Goal: Communication & Community: Answer question/provide support

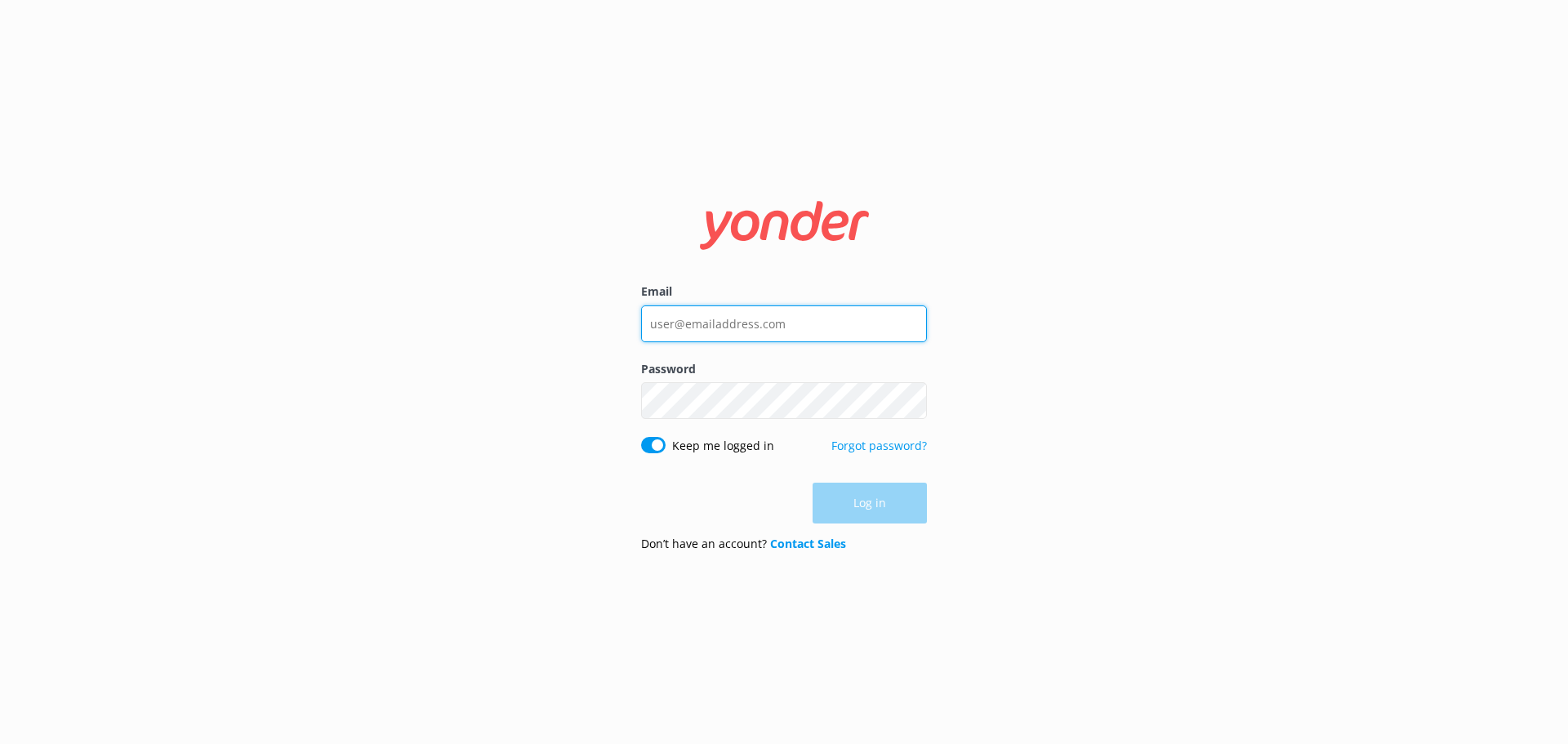
type input "[EMAIL_ADDRESS][DOMAIN_NAME]"
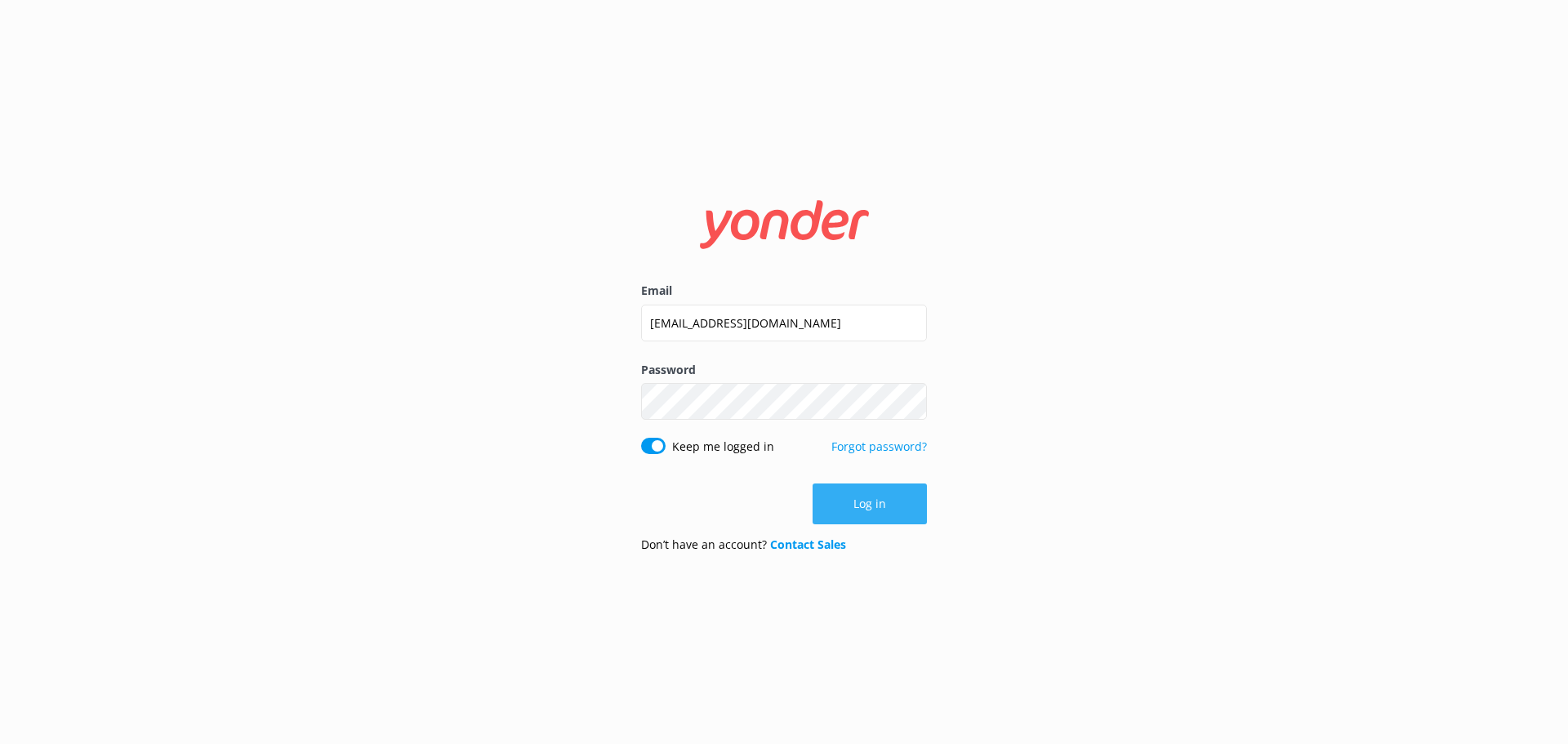
click at [881, 515] on div "Log in" at bounding box center [783, 503] width 286 height 41
click at [858, 490] on button "Log in" at bounding box center [870, 503] width 115 height 41
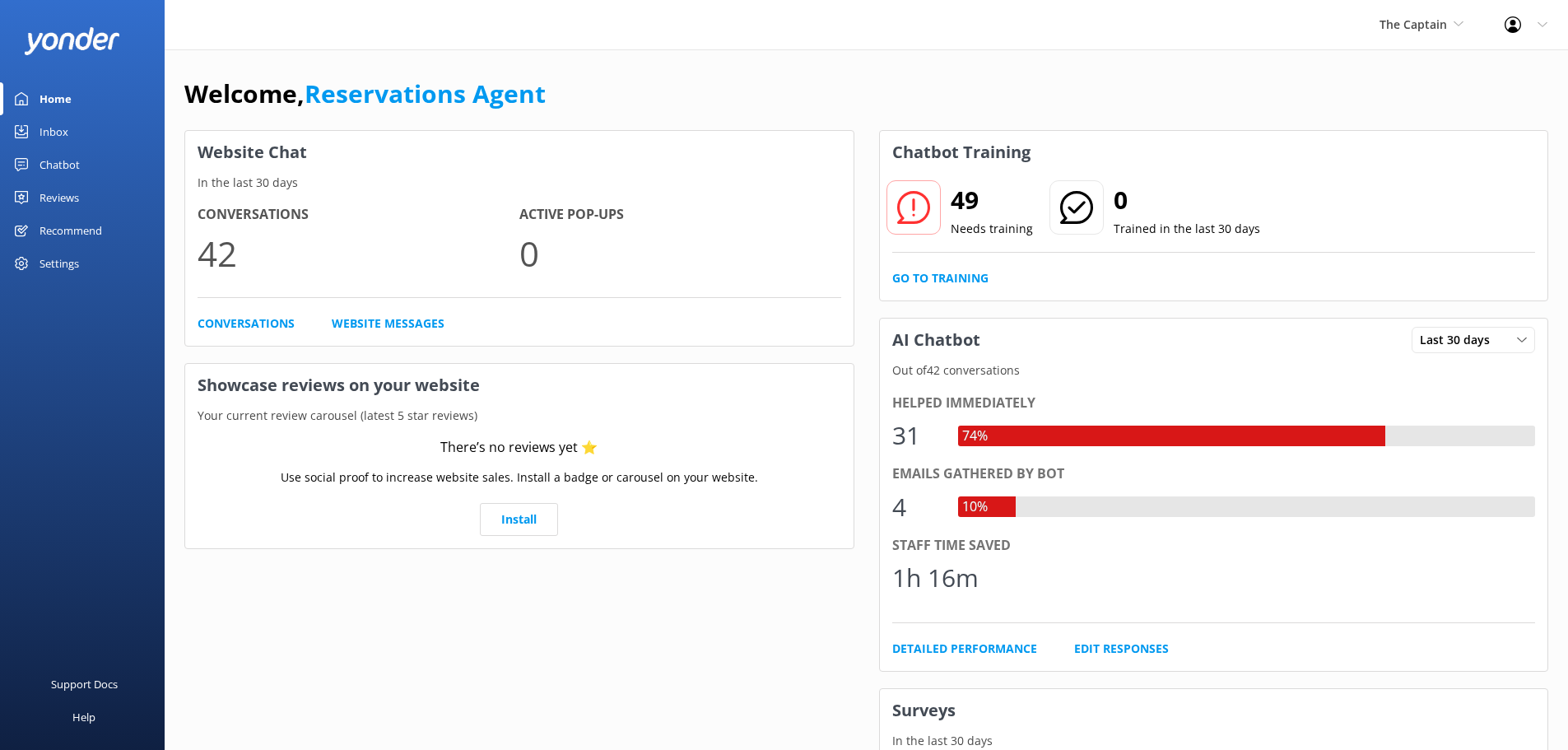
click at [42, 127] on div "Inbox" at bounding box center [54, 132] width 29 height 33
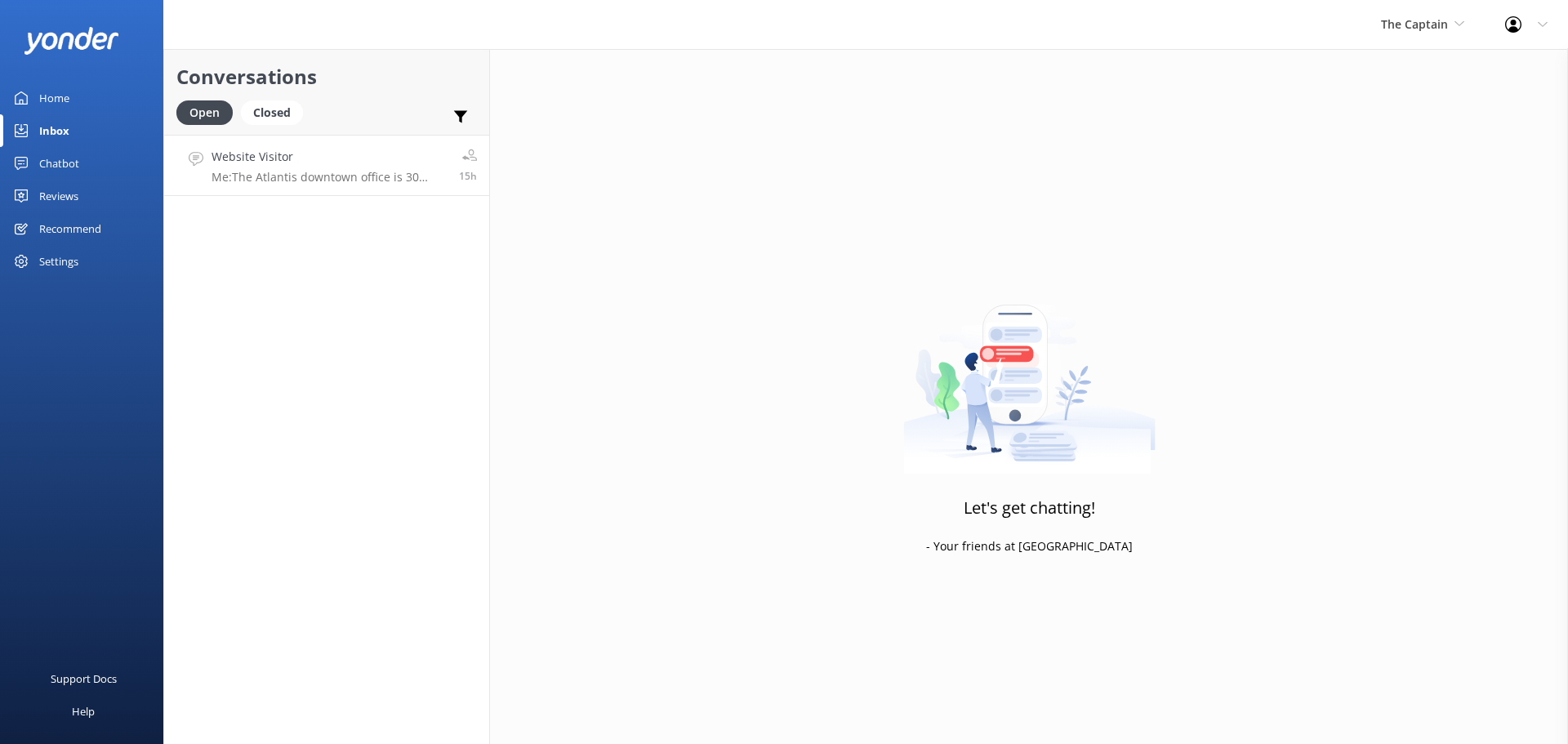
click at [351, 179] on p "Me: The Atlantis downtown office is 30 minutes walking distance from the cruise…" at bounding box center [328, 177] width 235 height 14
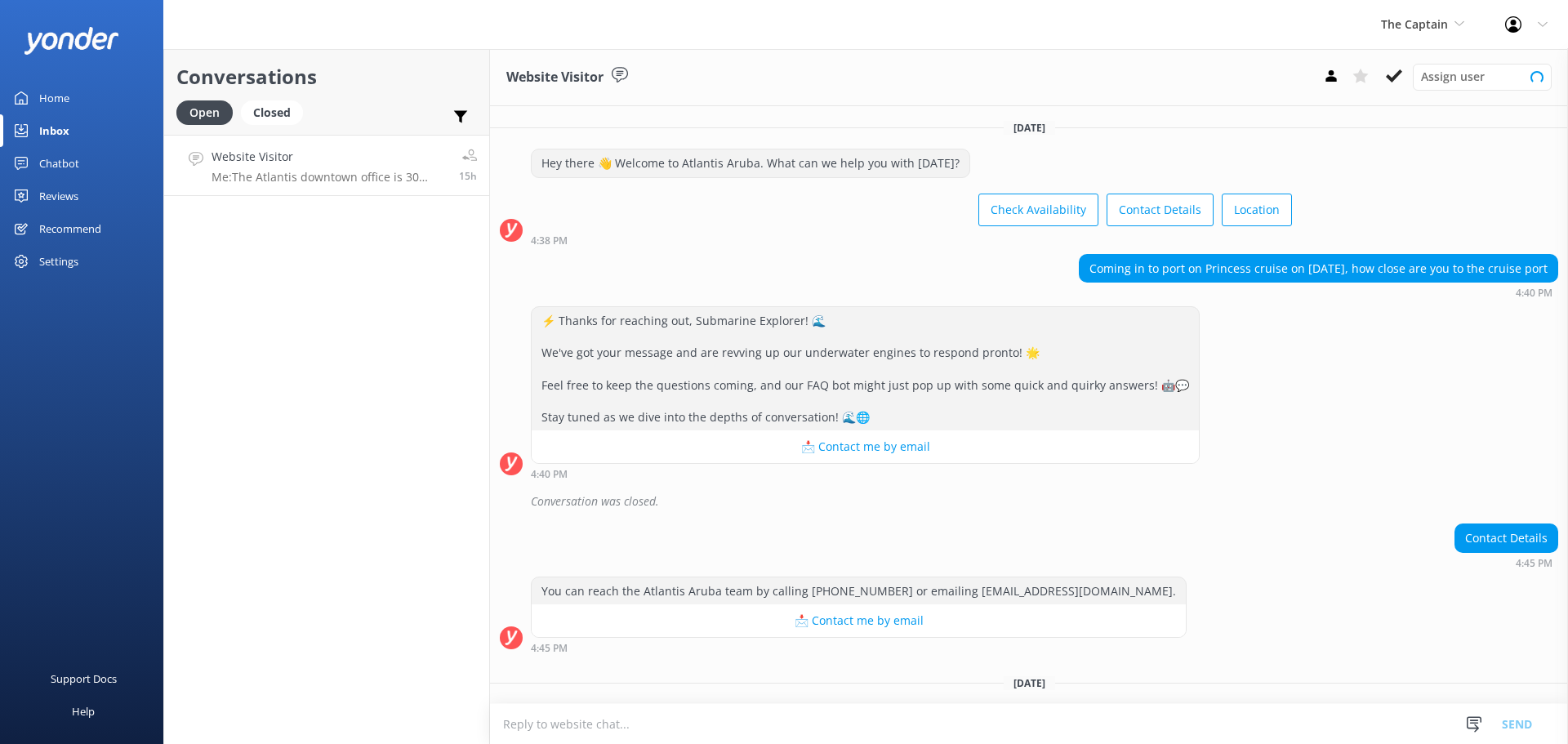
scroll to position [173, 0]
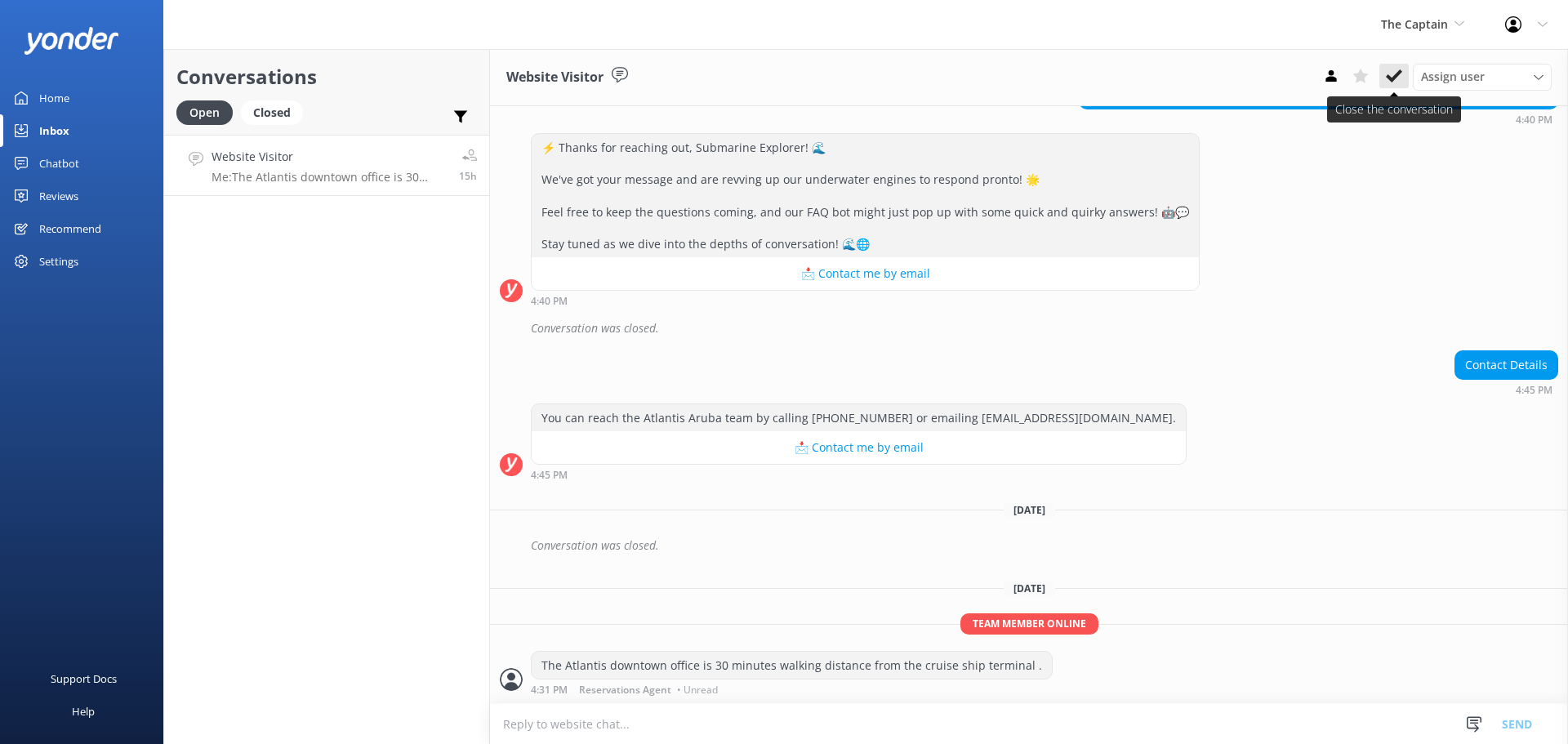
click at [1396, 70] on icon at bounding box center [1393, 75] width 16 height 16
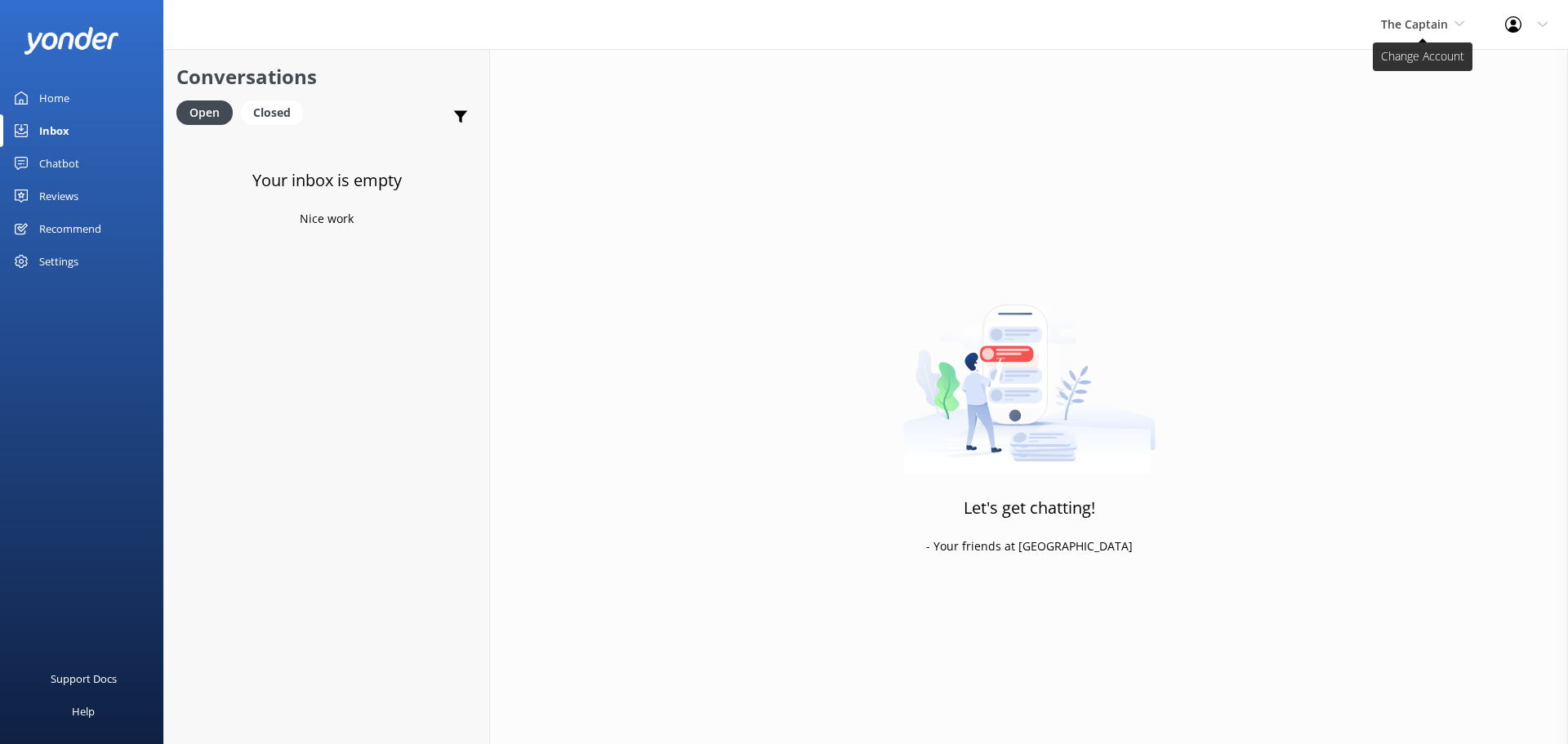
click at [1415, 16] on span "The Captain" at bounding box center [1414, 24] width 67 height 15
click at [1401, 62] on link "De [GEOGRAPHIC_DATA]" at bounding box center [1441, 68] width 163 height 39
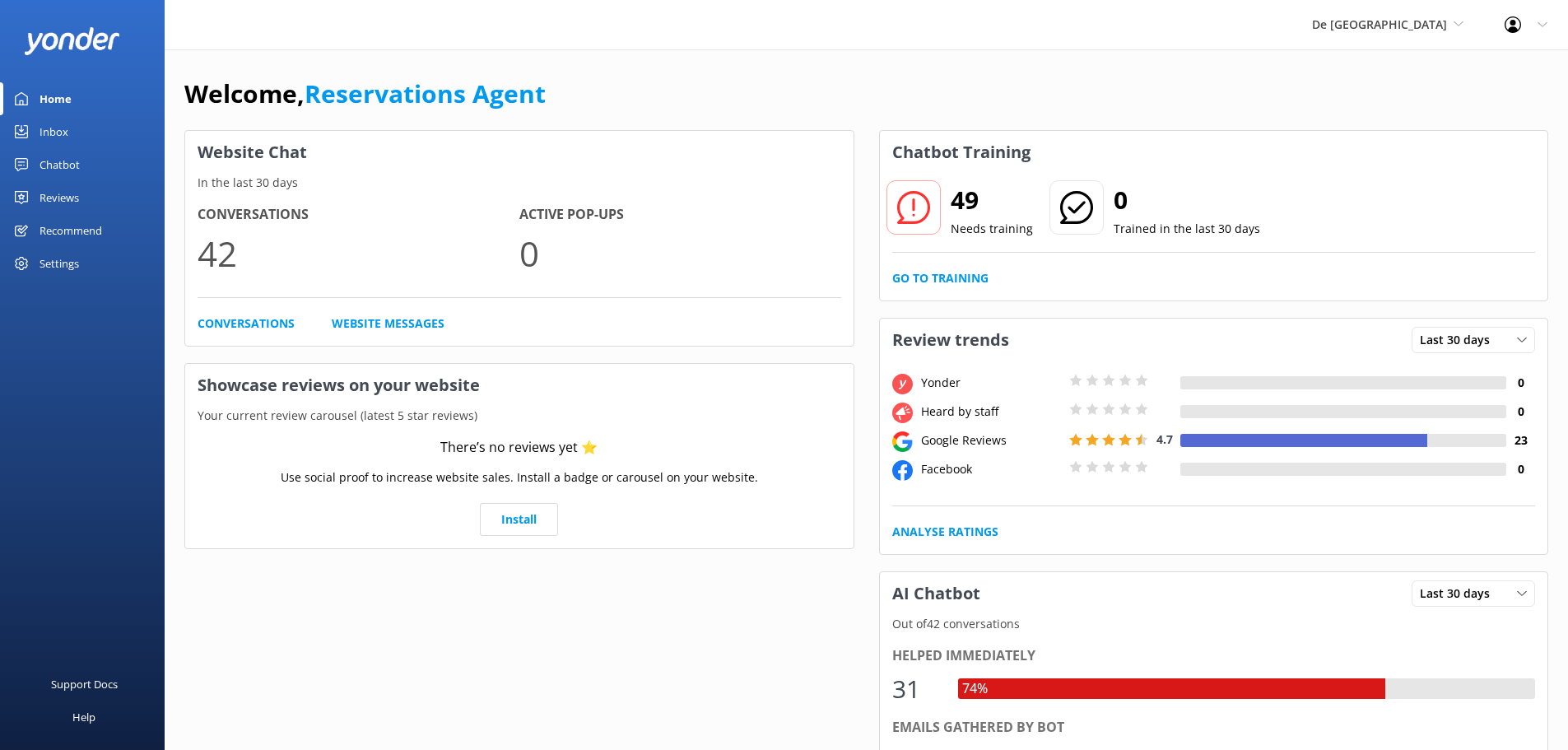
click at [93, 128] on link "Inbox" at bounding box center [82, 132] width 165 height 33
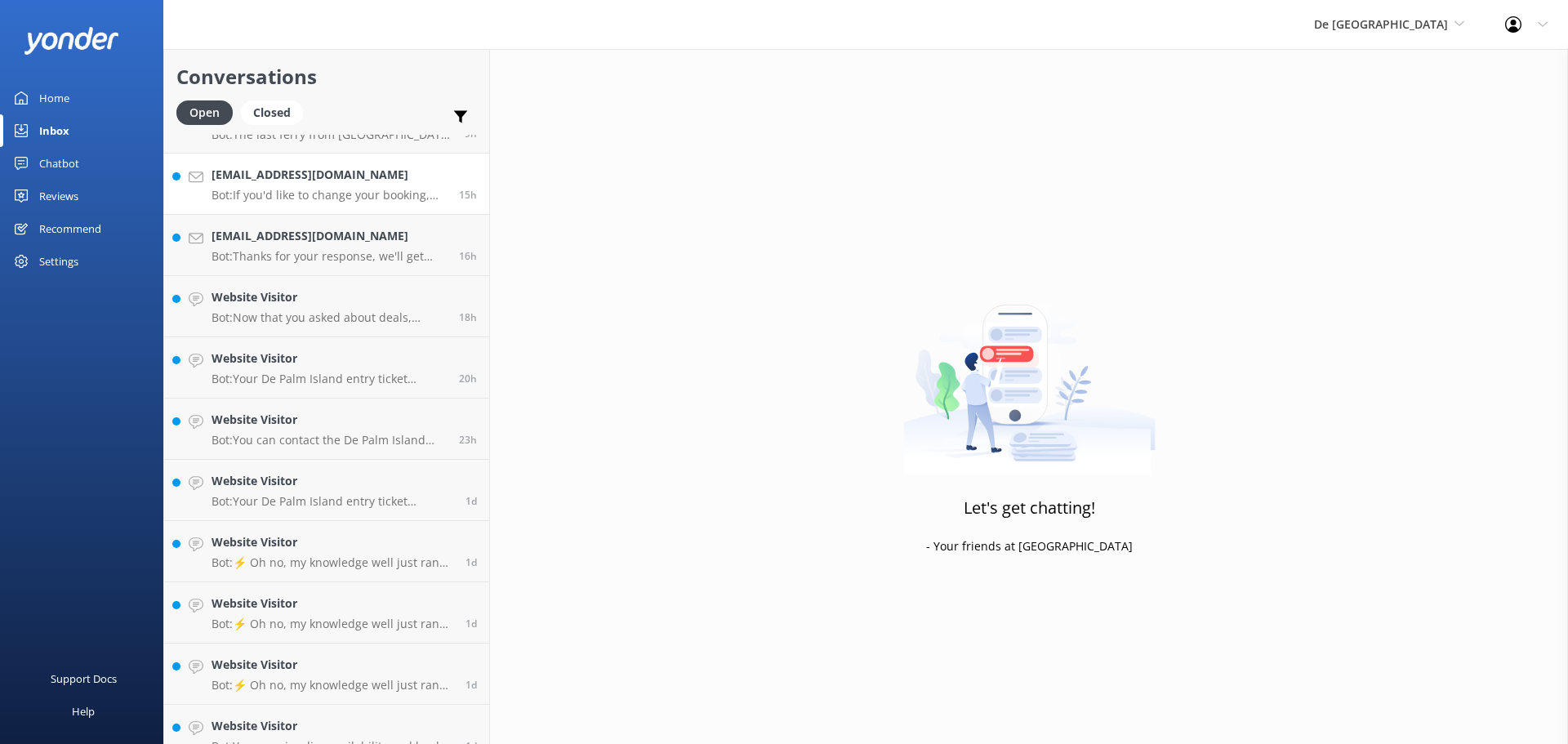
scroll to position [65, 0]
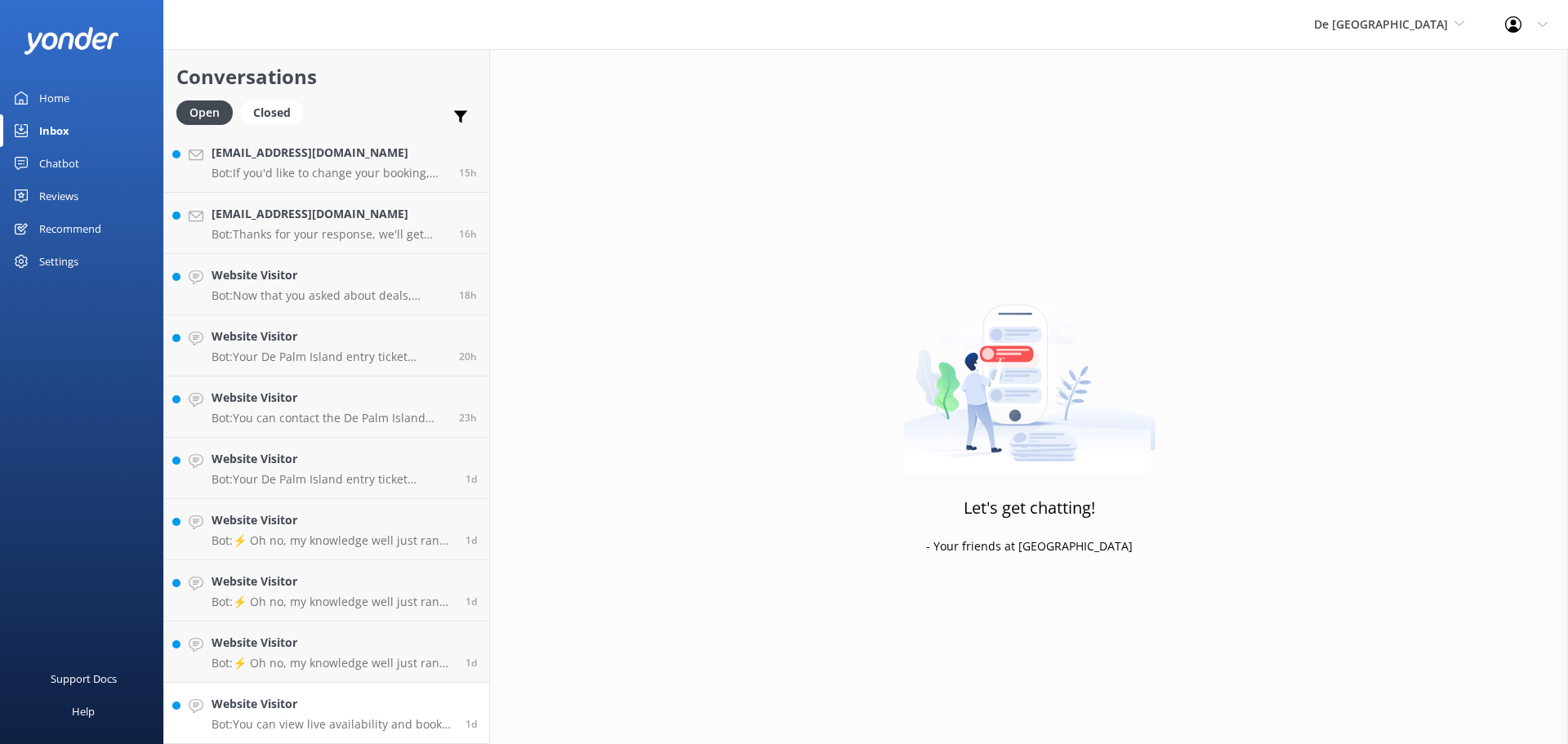
click at [262, 695] on h4 "Website Visitor" at bounding box center [331, 704] width 242 height 18
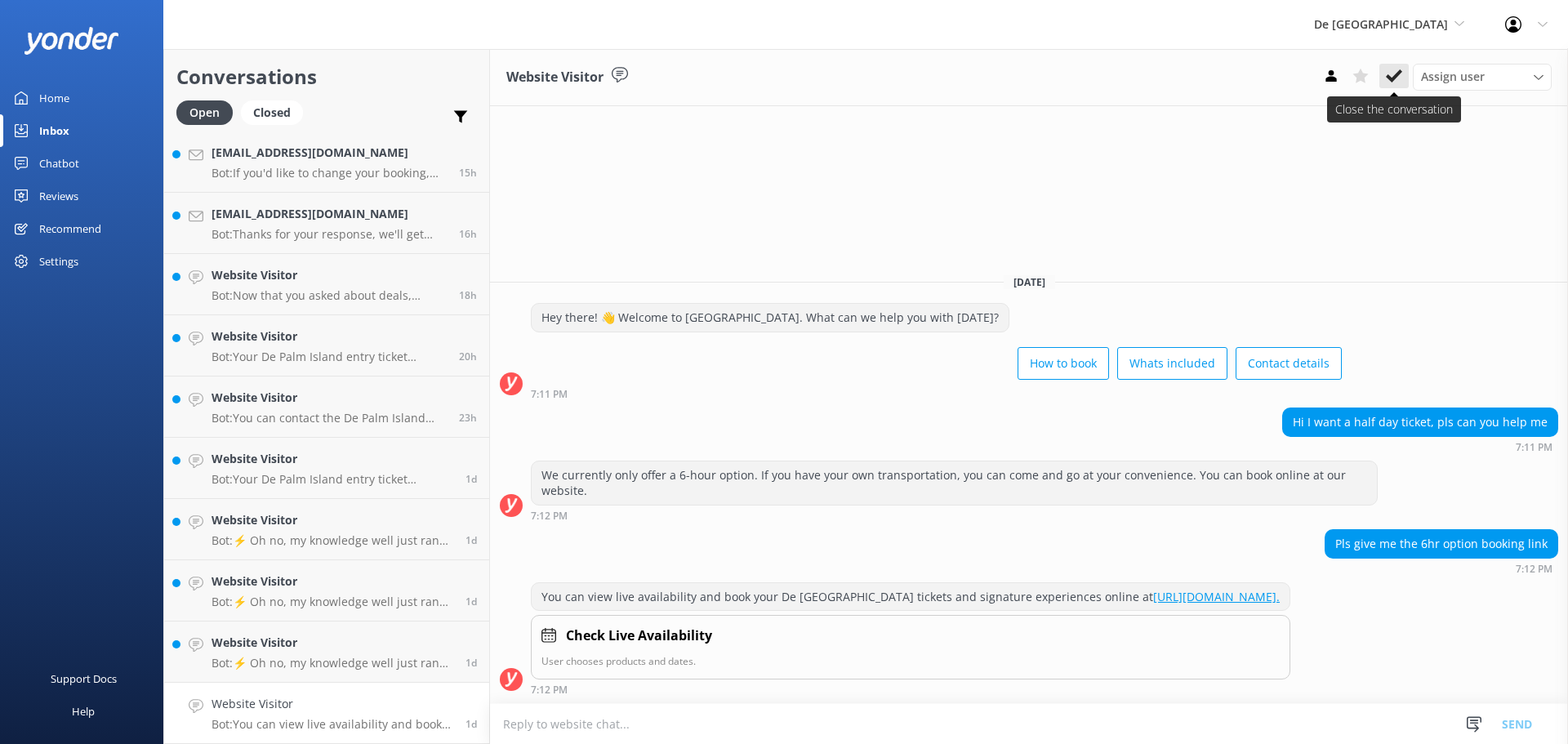
click at [1398, 79] on icon at bounding box center [1393, 75] width 16 height 16
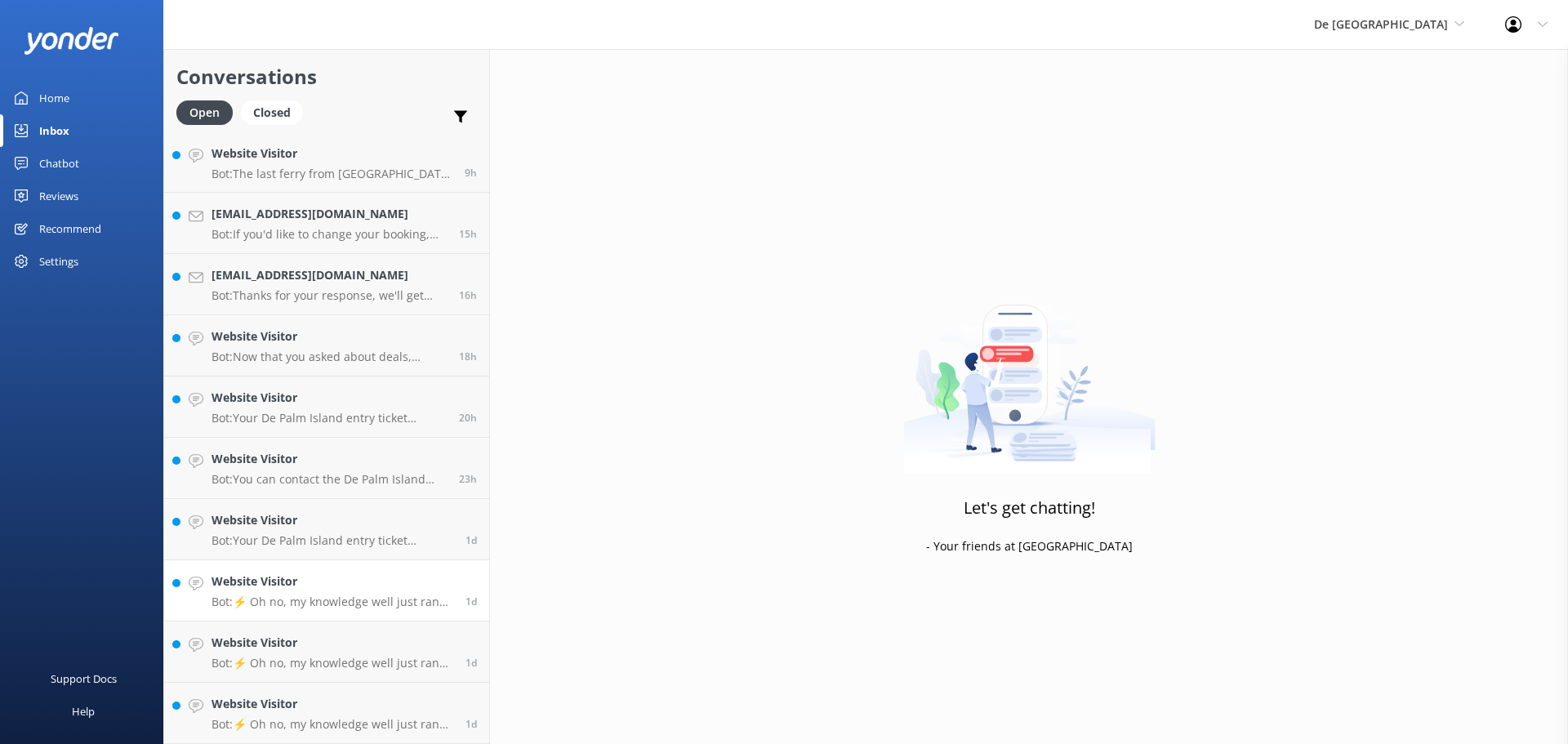
scroll to position [3, 0]
click at [264, 695] on h4 "Website Visitor" at bounding box center [331, 704] width 242 height 18
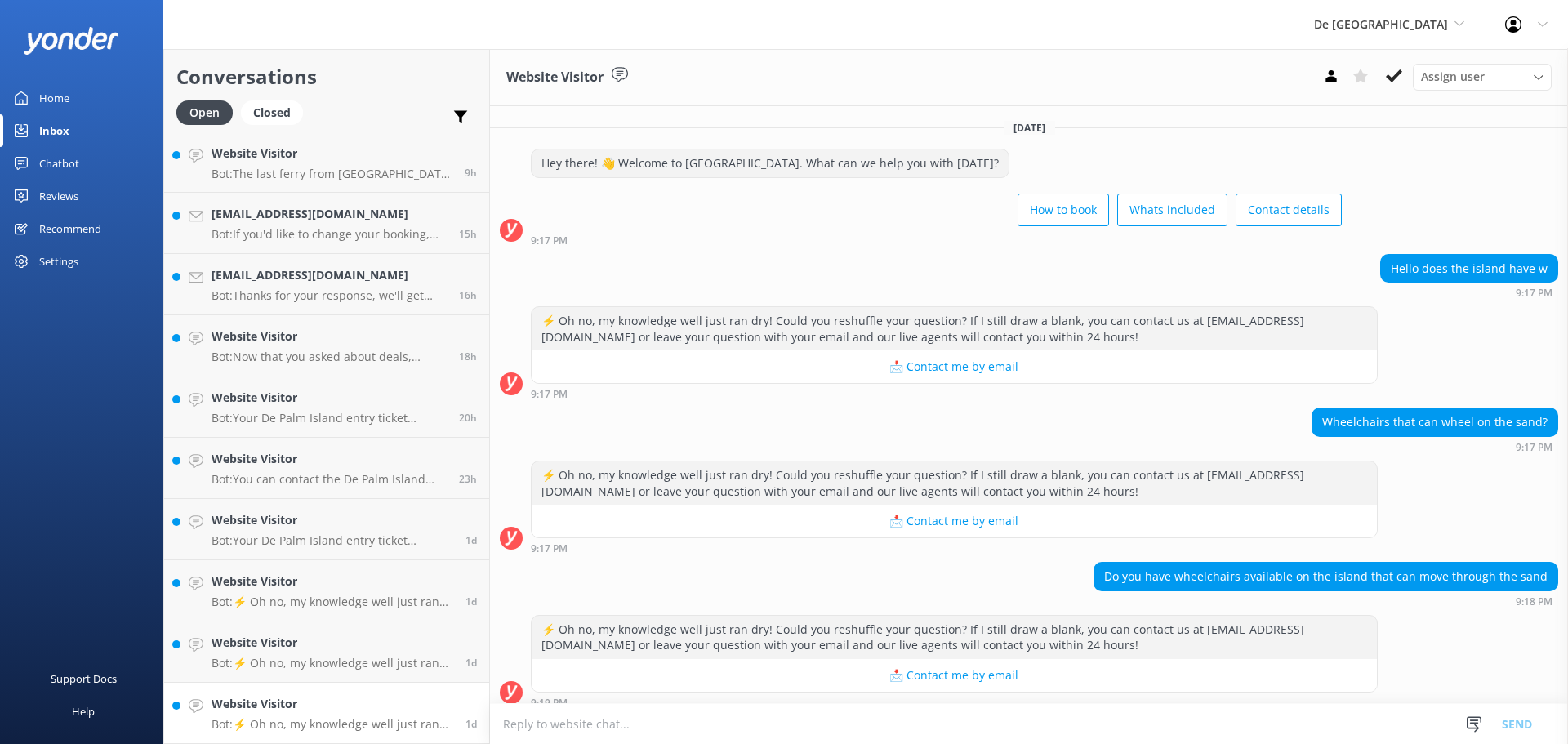
scroll to position [13, 0]
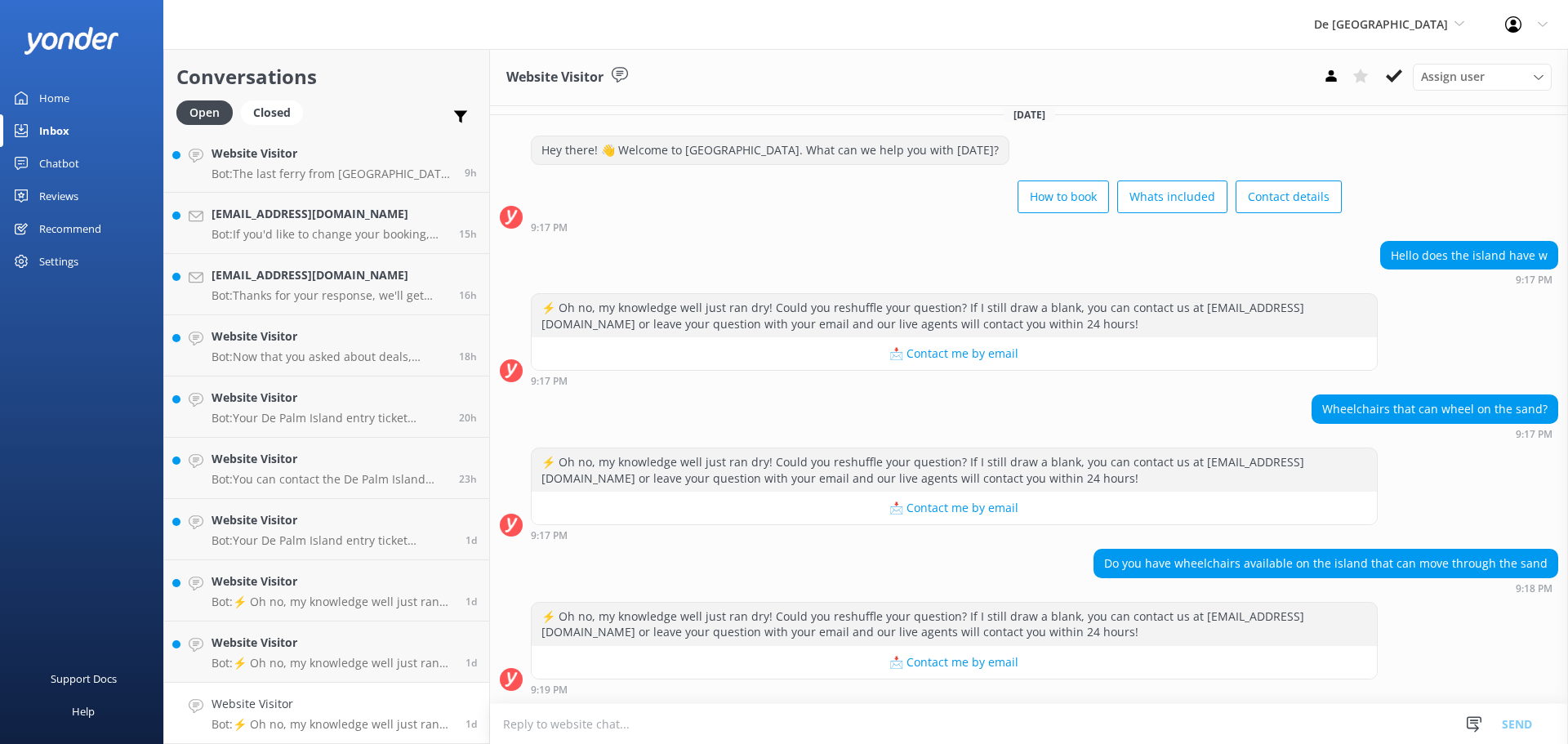
type textarea "g"
click at [662, 727] on textarea "Good morning, unf" at bounding box center [1028, 723] width 1078 height 41
click at [682, 722] on textarea "Good morning, unf" at bounding box center [1028, 723] width 1078 height 41
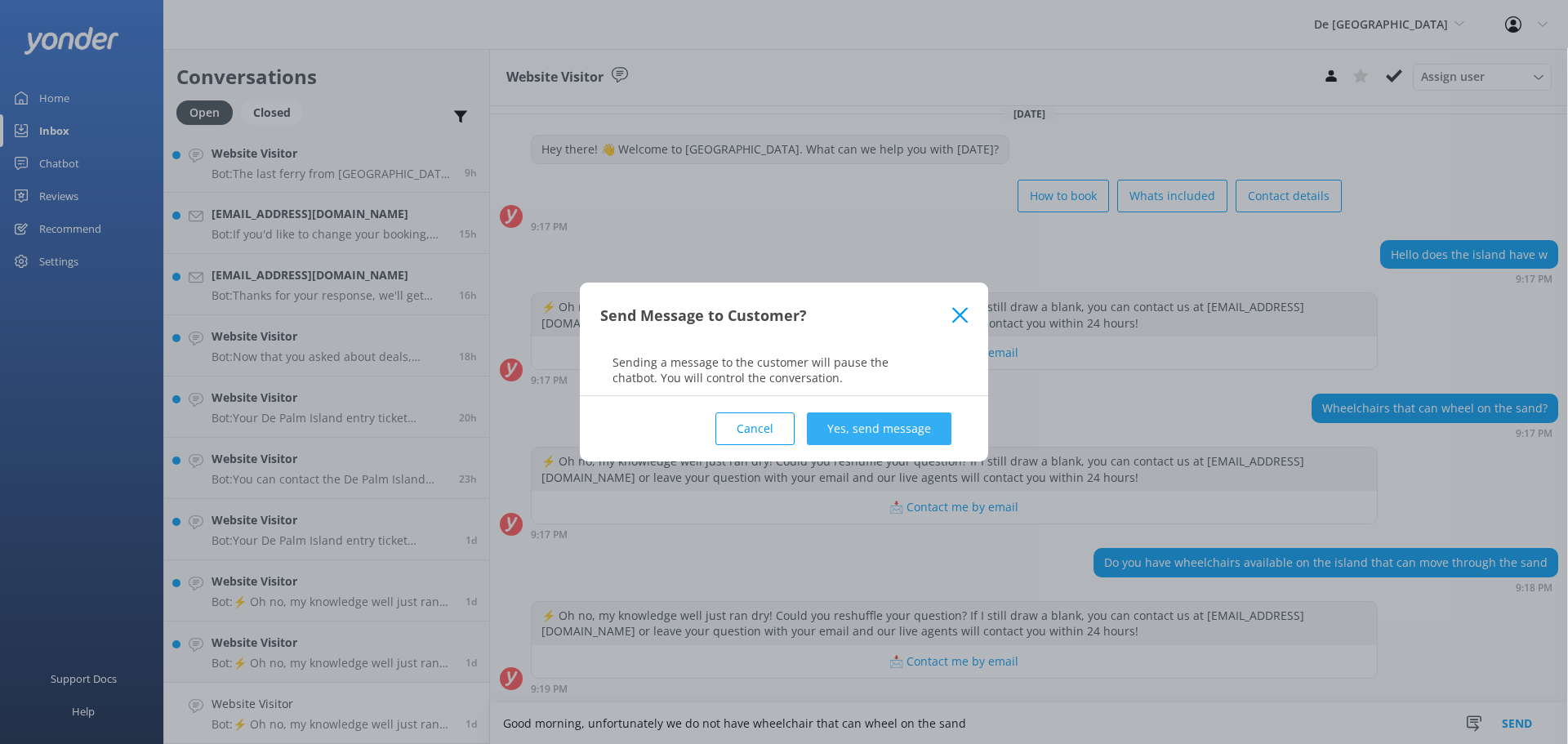
type textarea "Good morning, unfortunately we do not have wheelchair that can wheel on the sand"
click at [872, 432] on button "Yes, send message" at bounding box center [879, 429] width 144 height 32
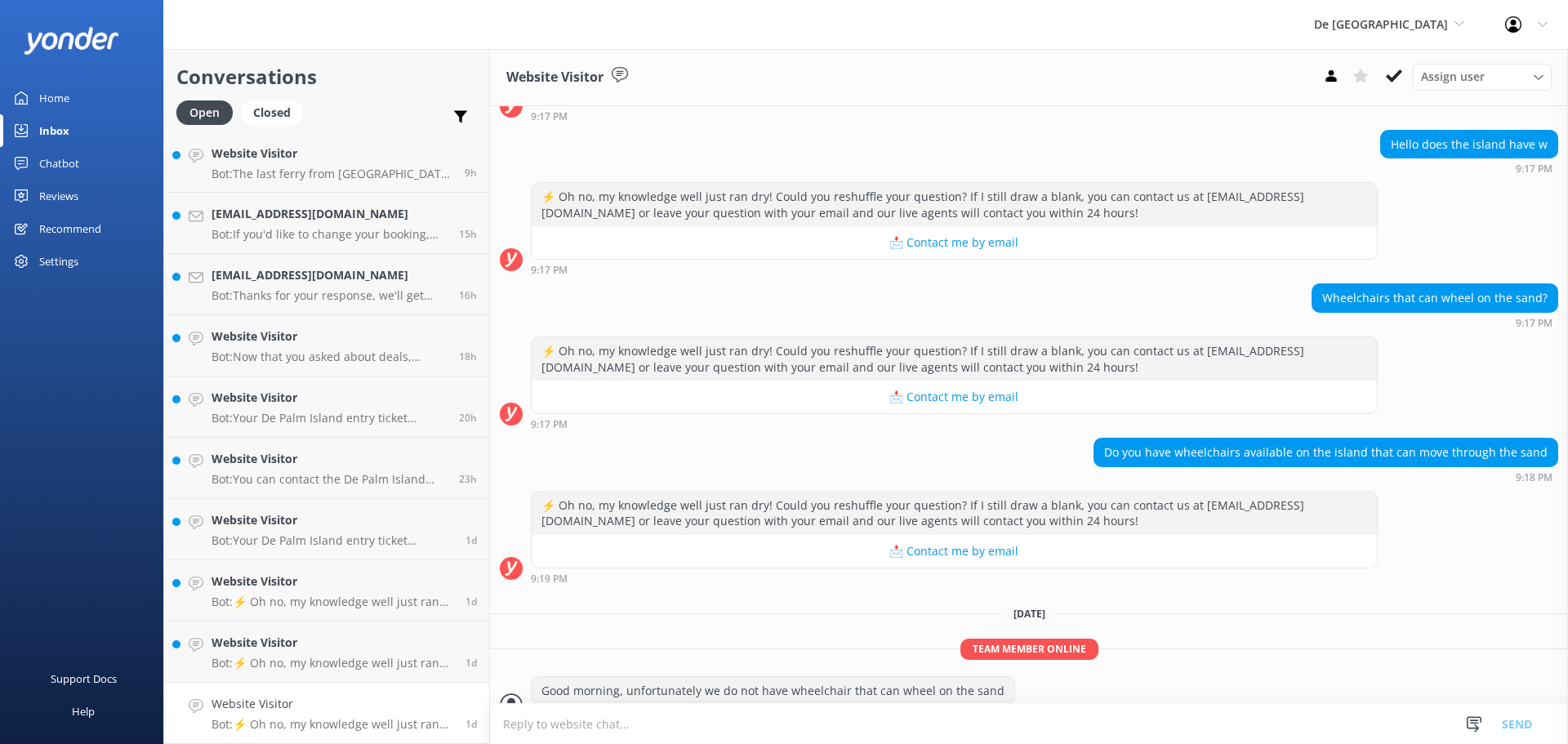
scroll to position [149, 0]
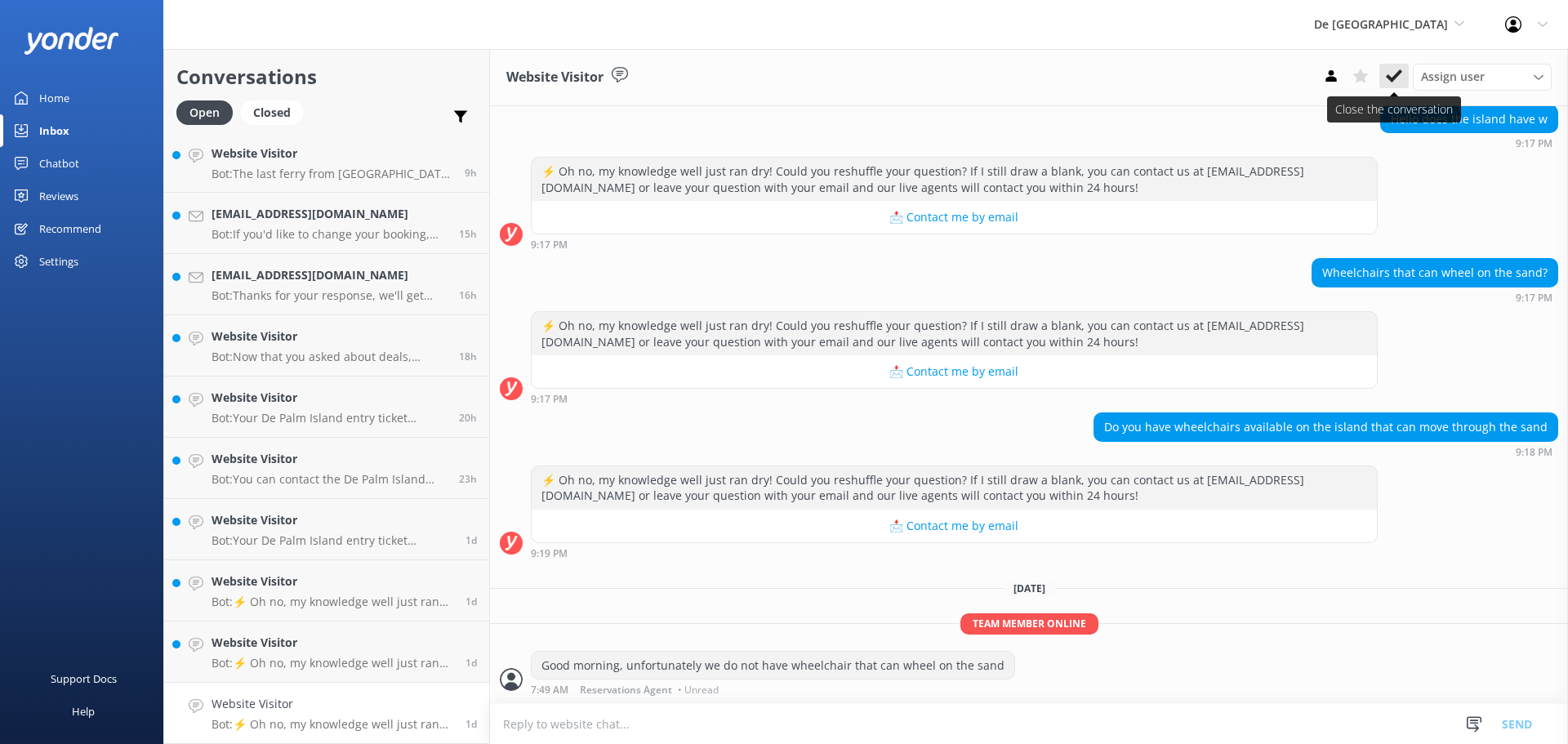
click at [1393, 66] on button at bounding box center [1393, 76] width 30 height 25
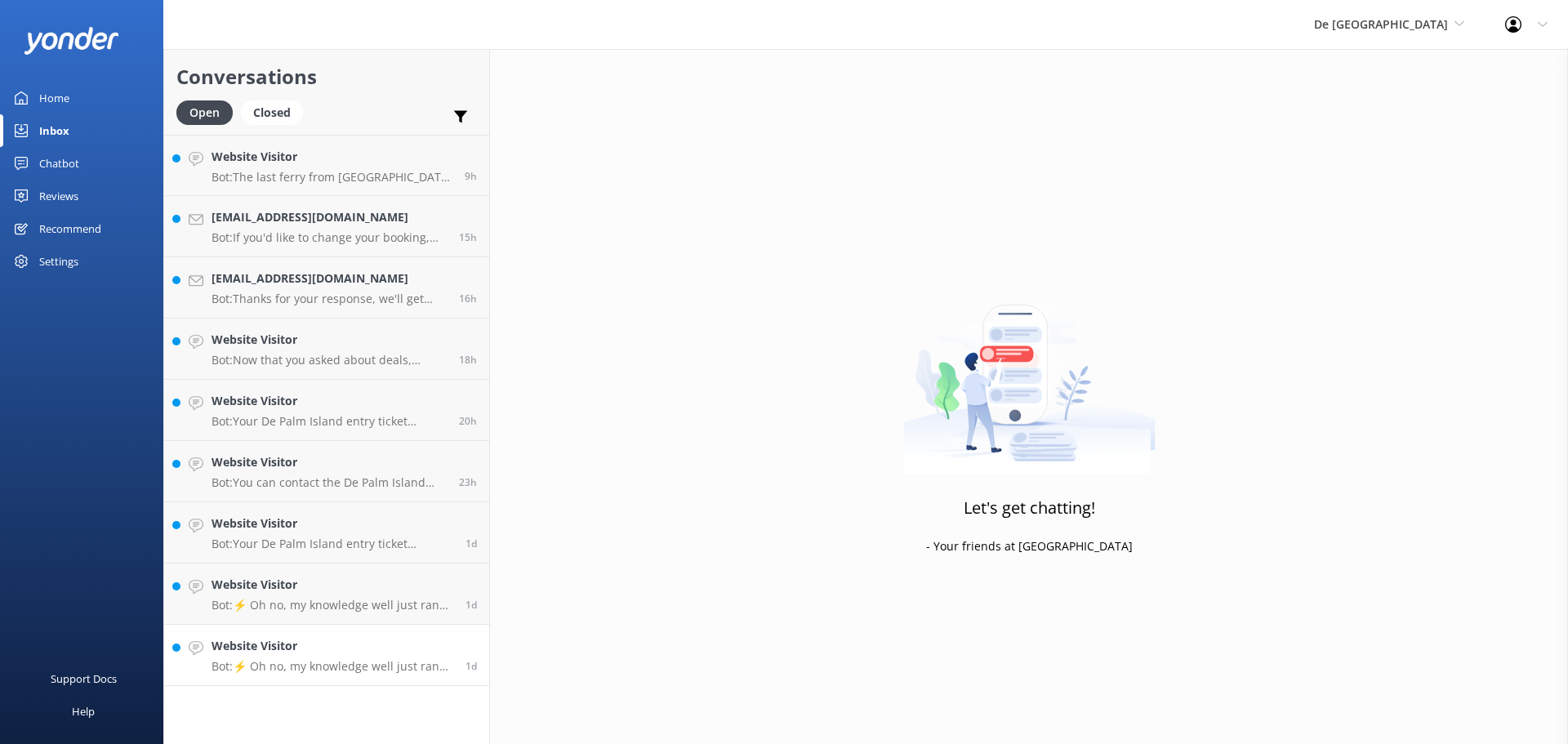
click at [288, 657] on div "Website Visitor Bot: ⚡ Oh no, my knowledge well just ran dry! Could you reshuff…" at bounding box center [331, 655] width 242 height 36
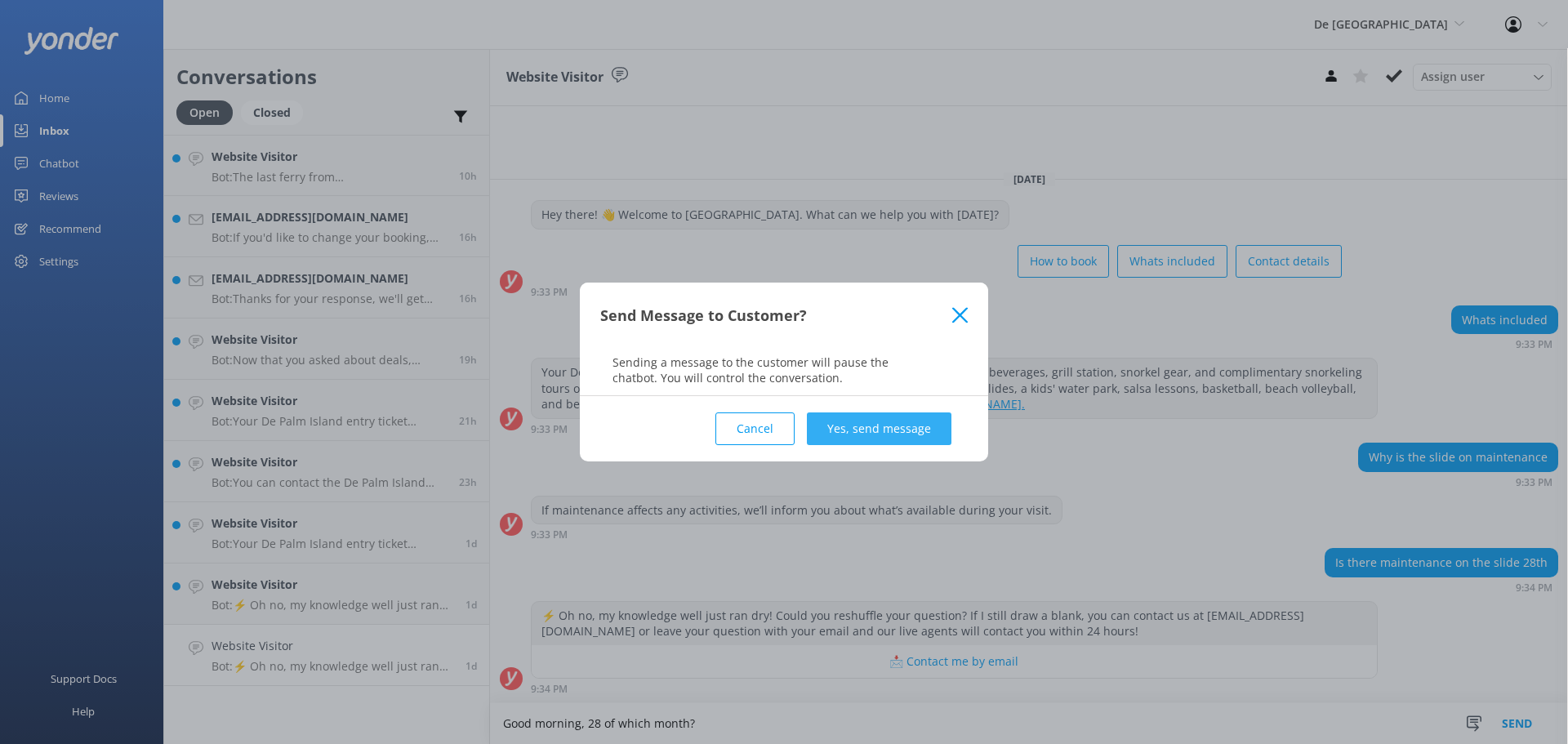
type textarea "Good morning, 28 of which month?"
click at [915, 417] on button "Yes, send message" at bounding box center [879, 429] width 144 height 32
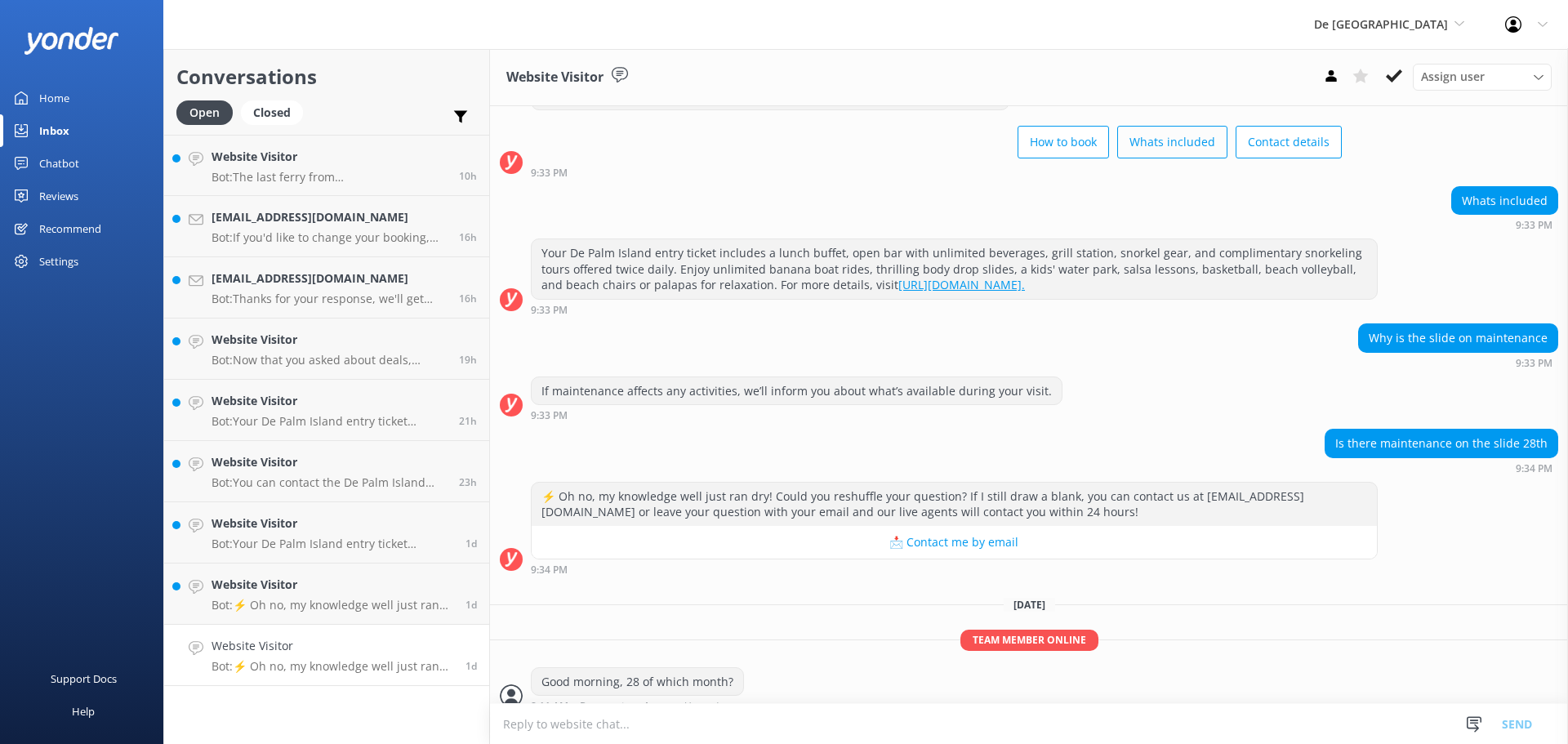
scroll to position [84, 0]
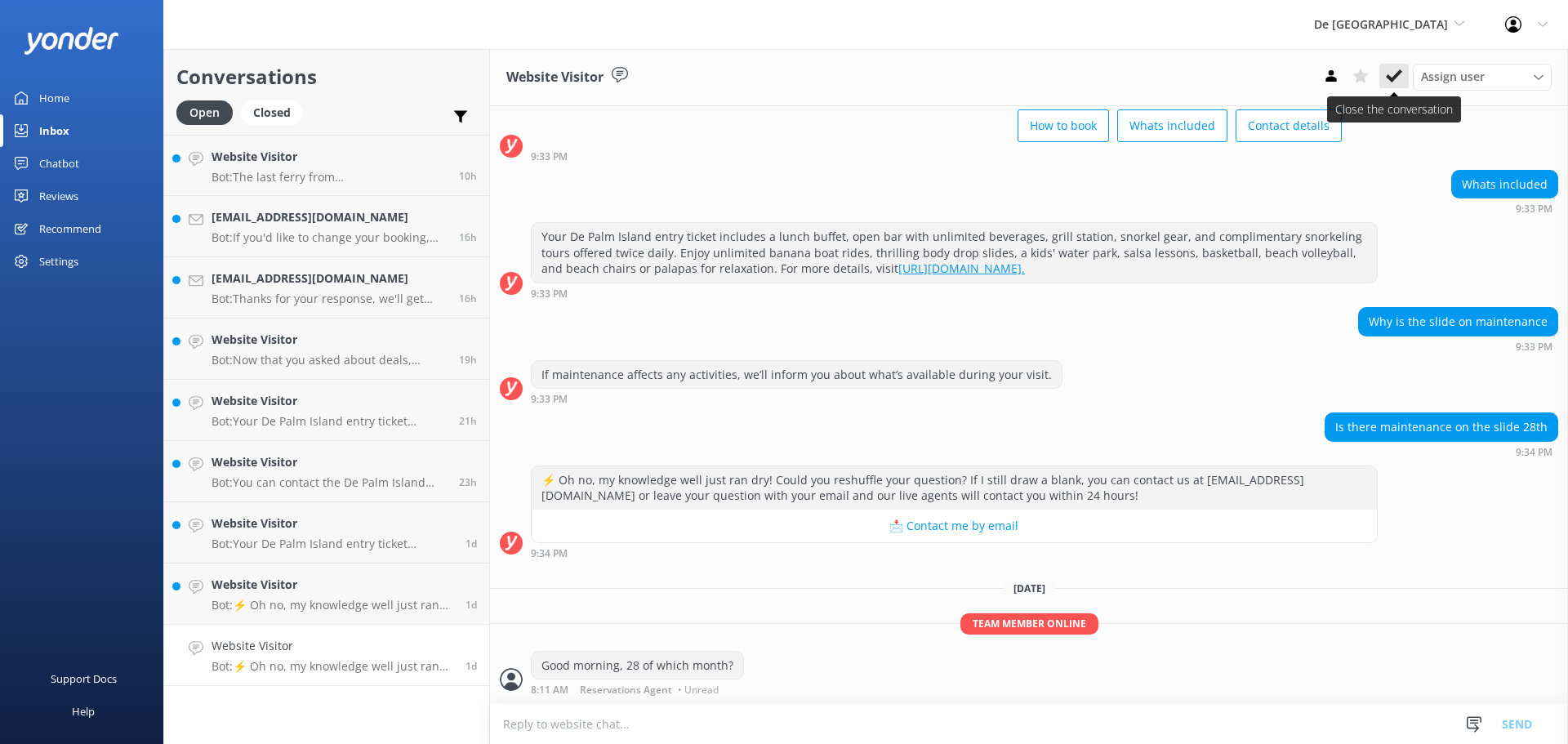
click at [1388, 78] on use at bounding box center [1393, 76] width 16 height 13
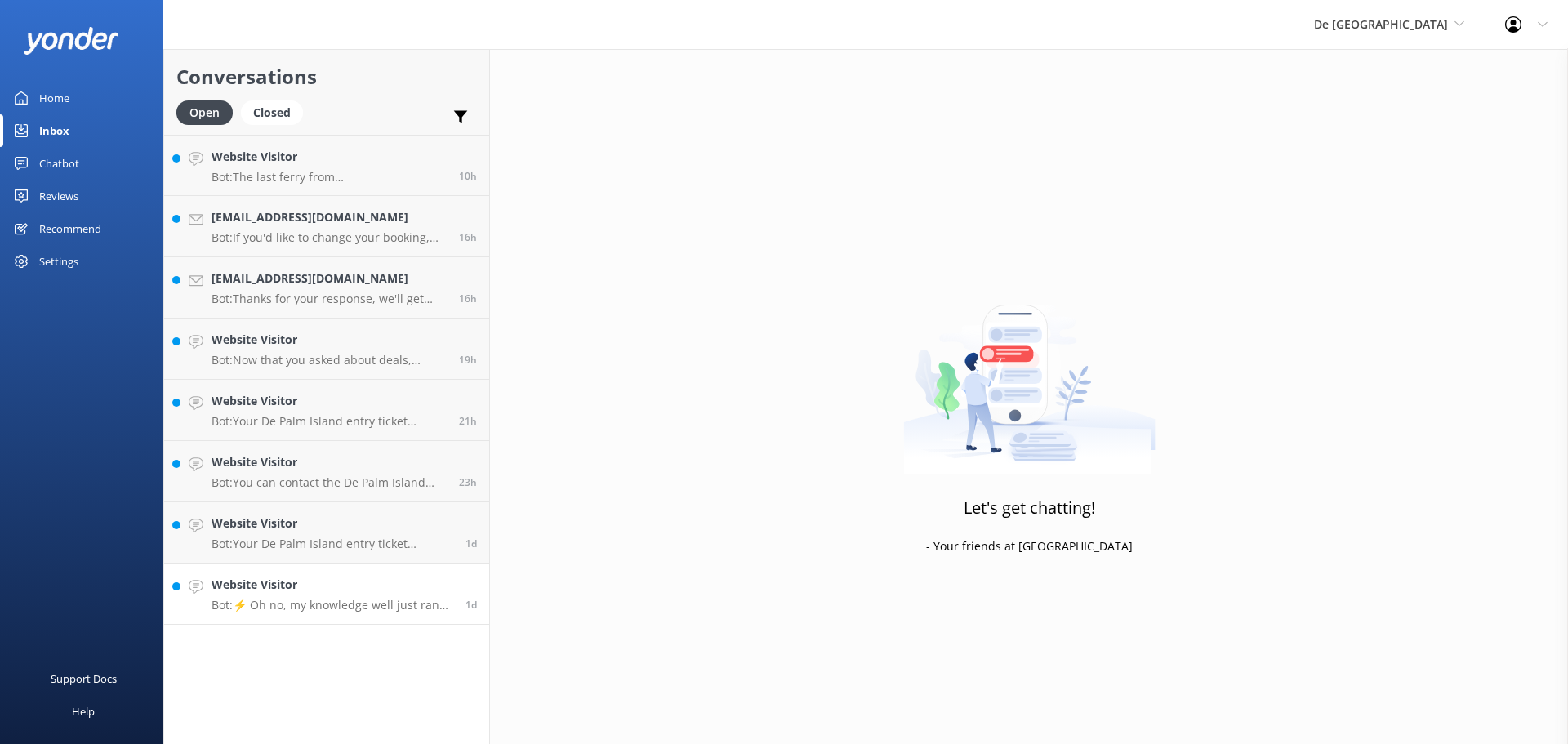
click at [327, 583] on h4 "Website Visitor" at bounding box center [331, 585] width 242 height 18
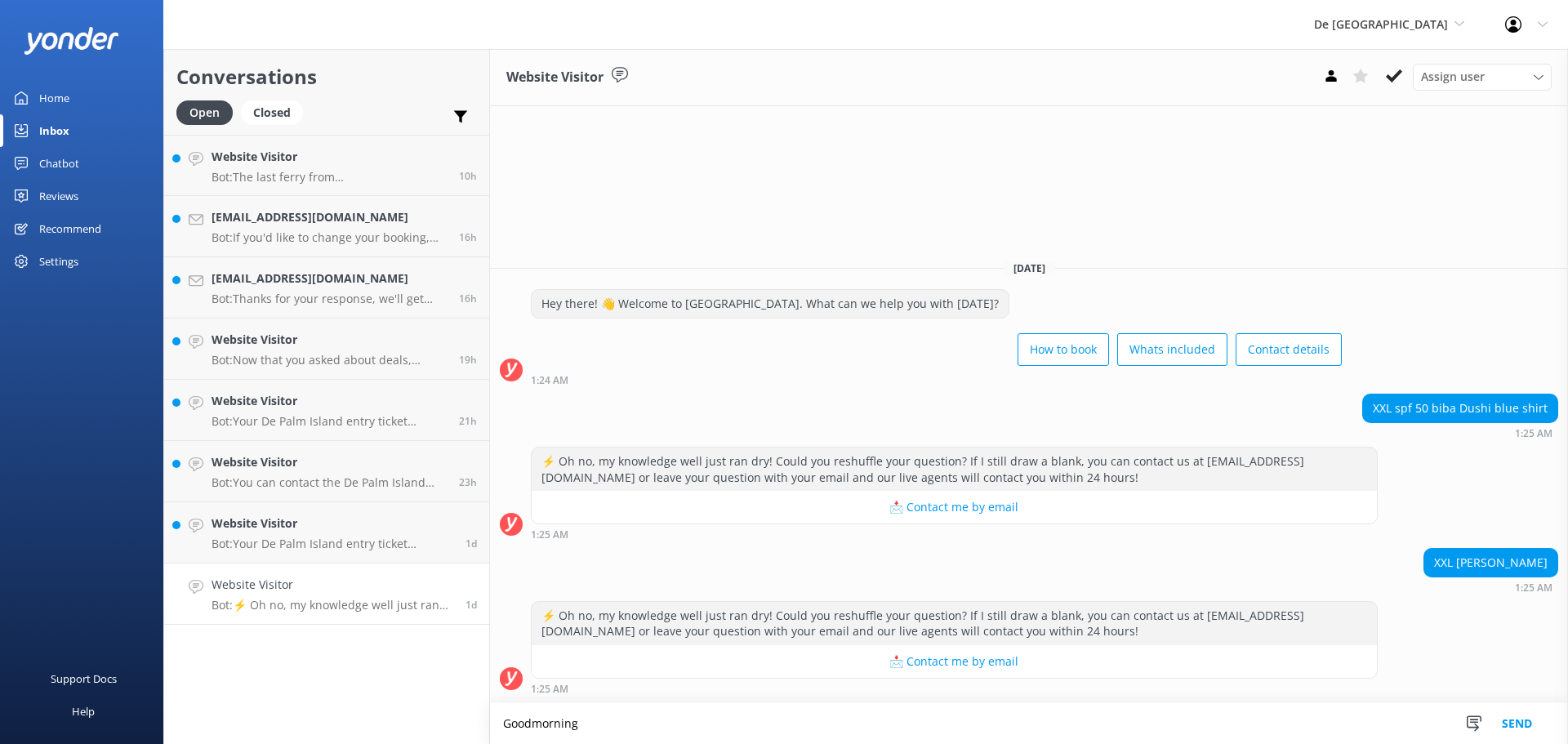
click at [530, 724] on textarea "Goodmorning" at bounding box center [1028, 723] width 1078 height 41
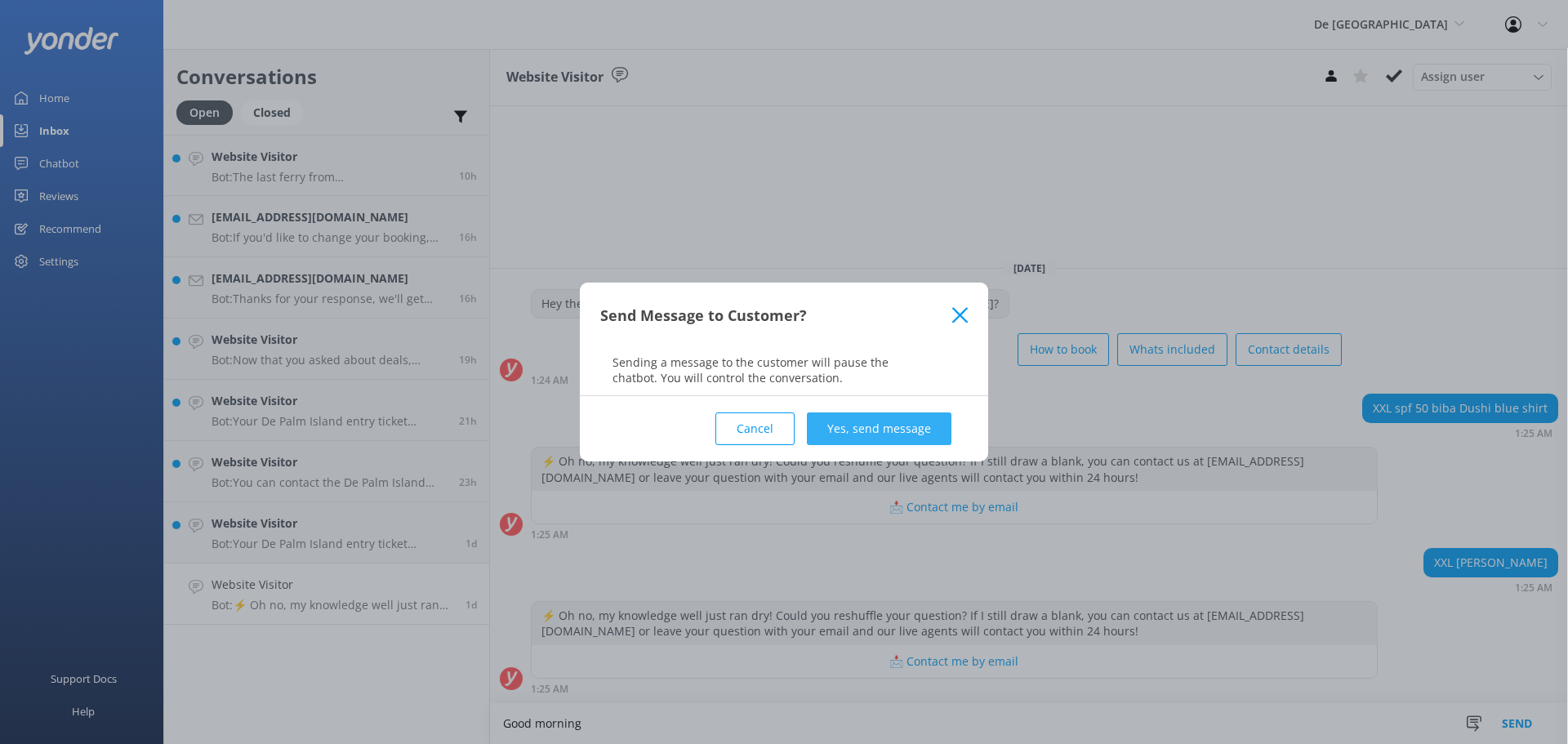
type textarea "Good morning"
click at [890, 425] on button "Yes, send message" at bounding box center [879, 429] width 144 height 32
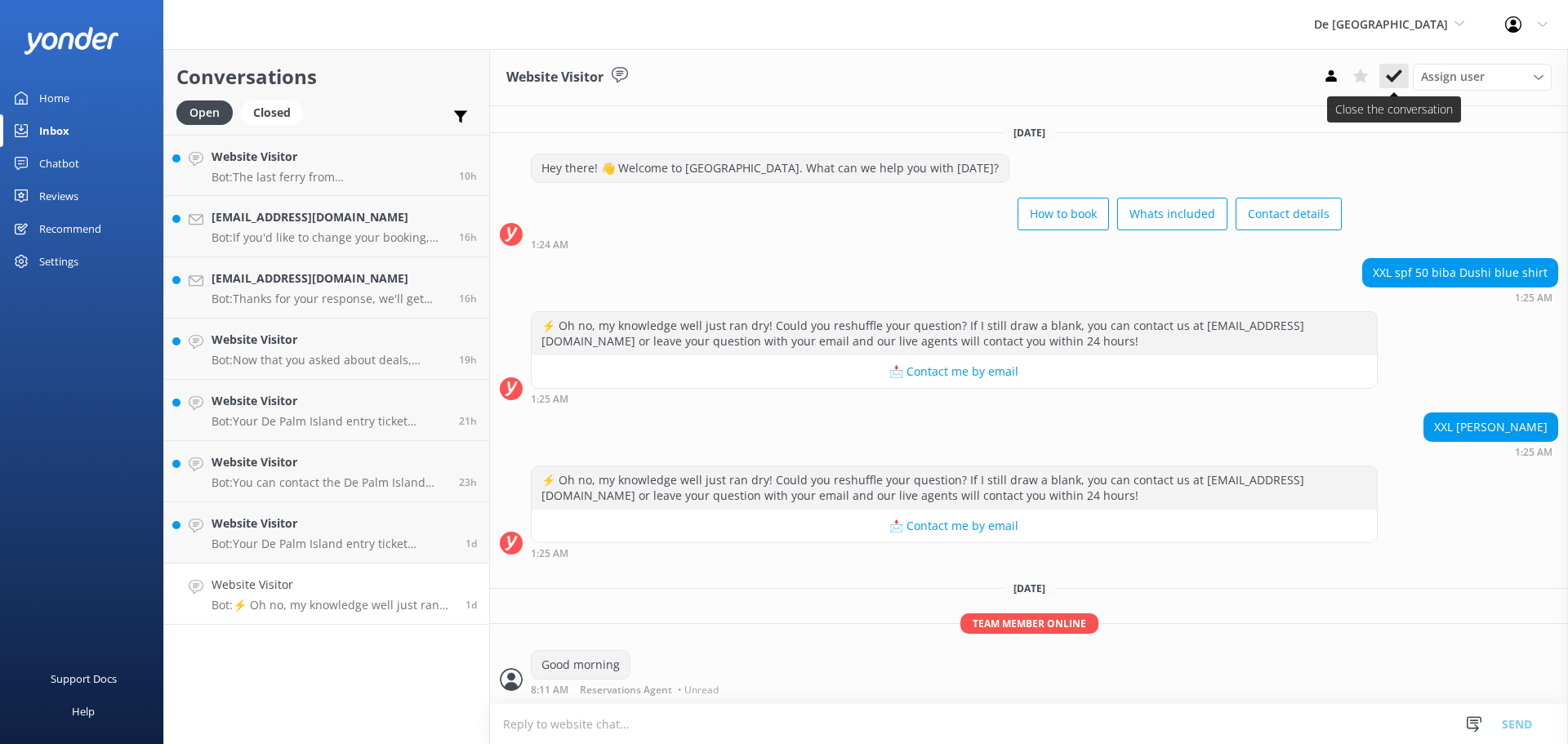
click at [1398, 69] on icon at bounding box center [1393, 75] width 16 height 16
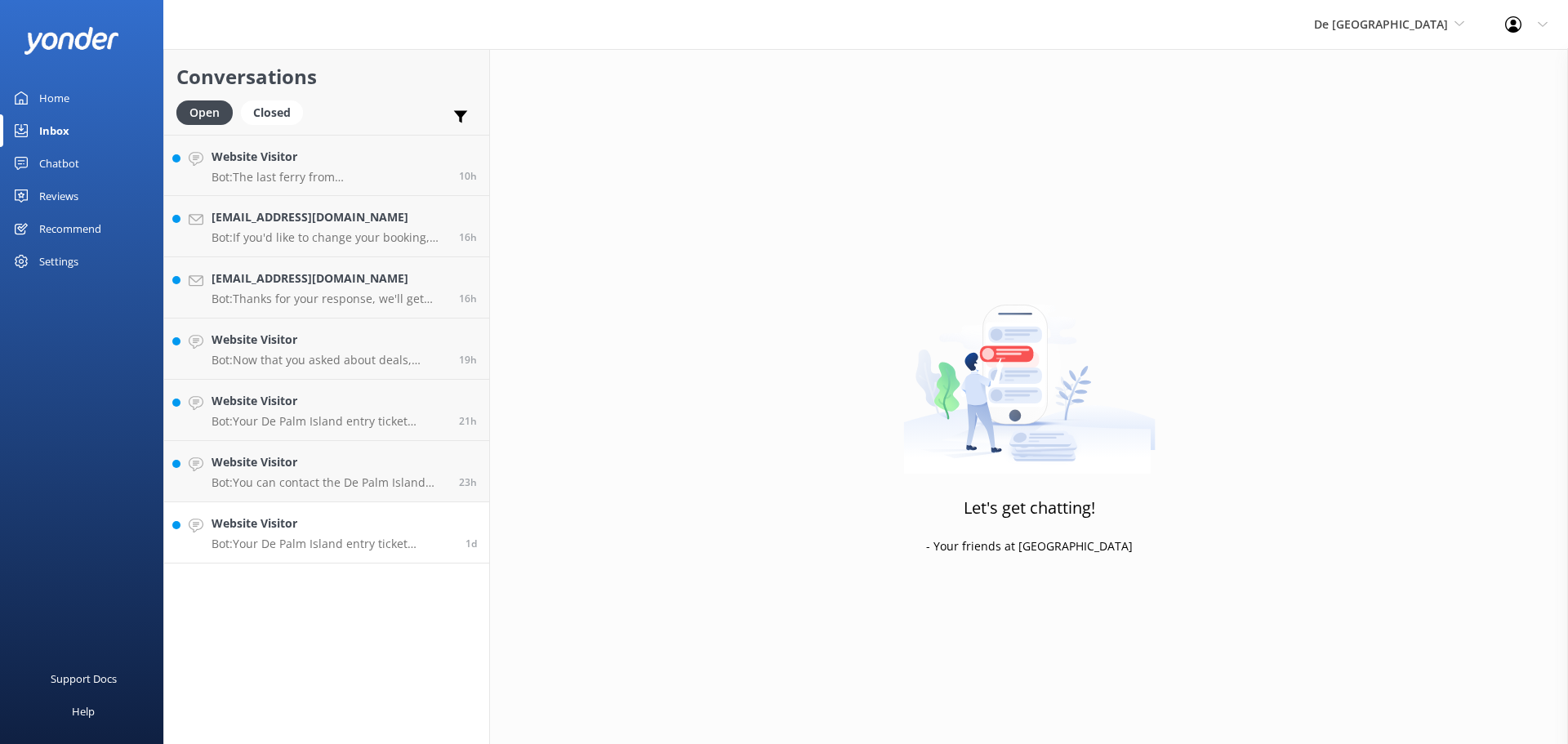
click at [270, 543] on p "Bot: Your De Palm Island entry ticket includes a lunch buffet, open bar with un…" at bounding box center [331, 543] width 242 height 14
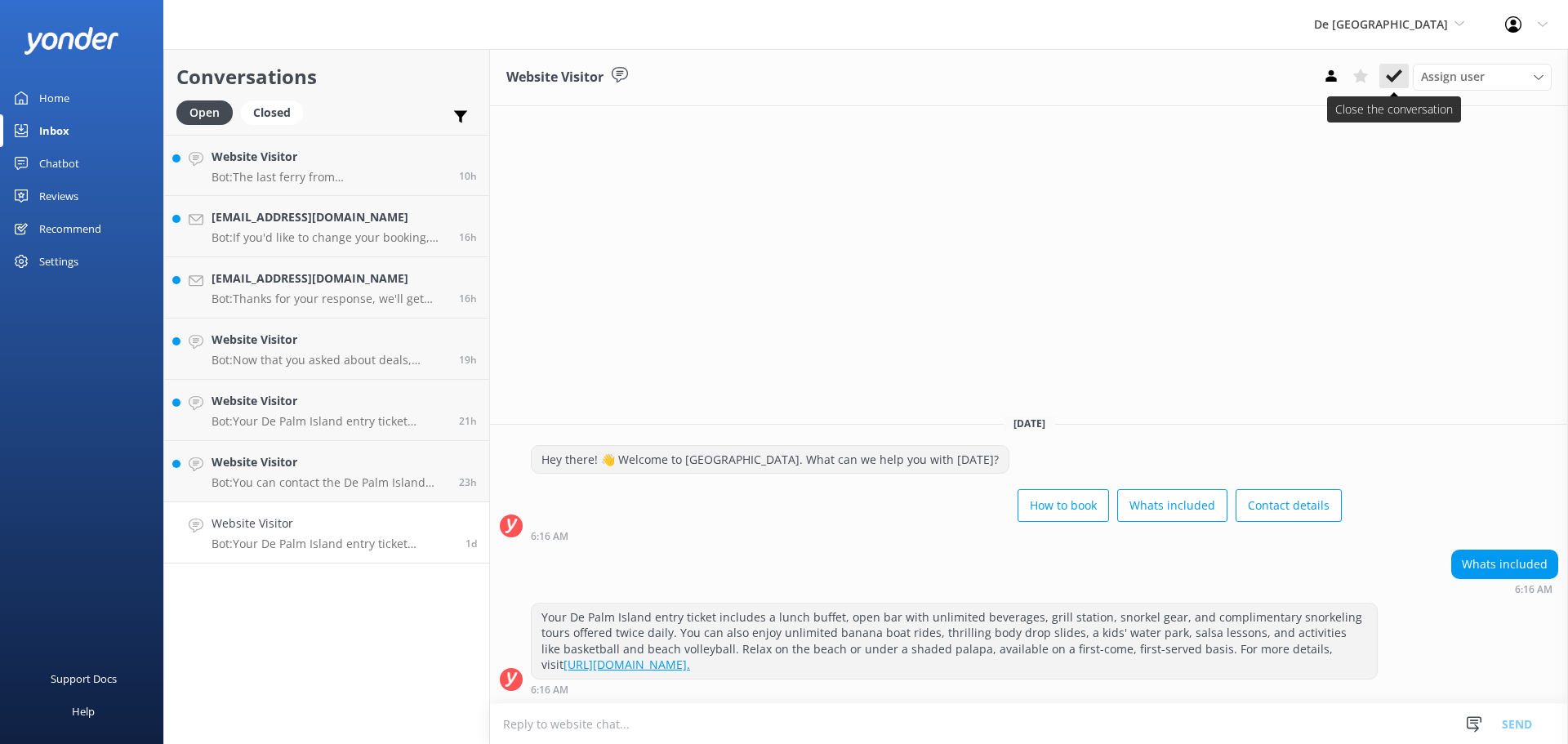
click at [1393, 82] on icon at bounding box center [1393, 75] width 16 height 16
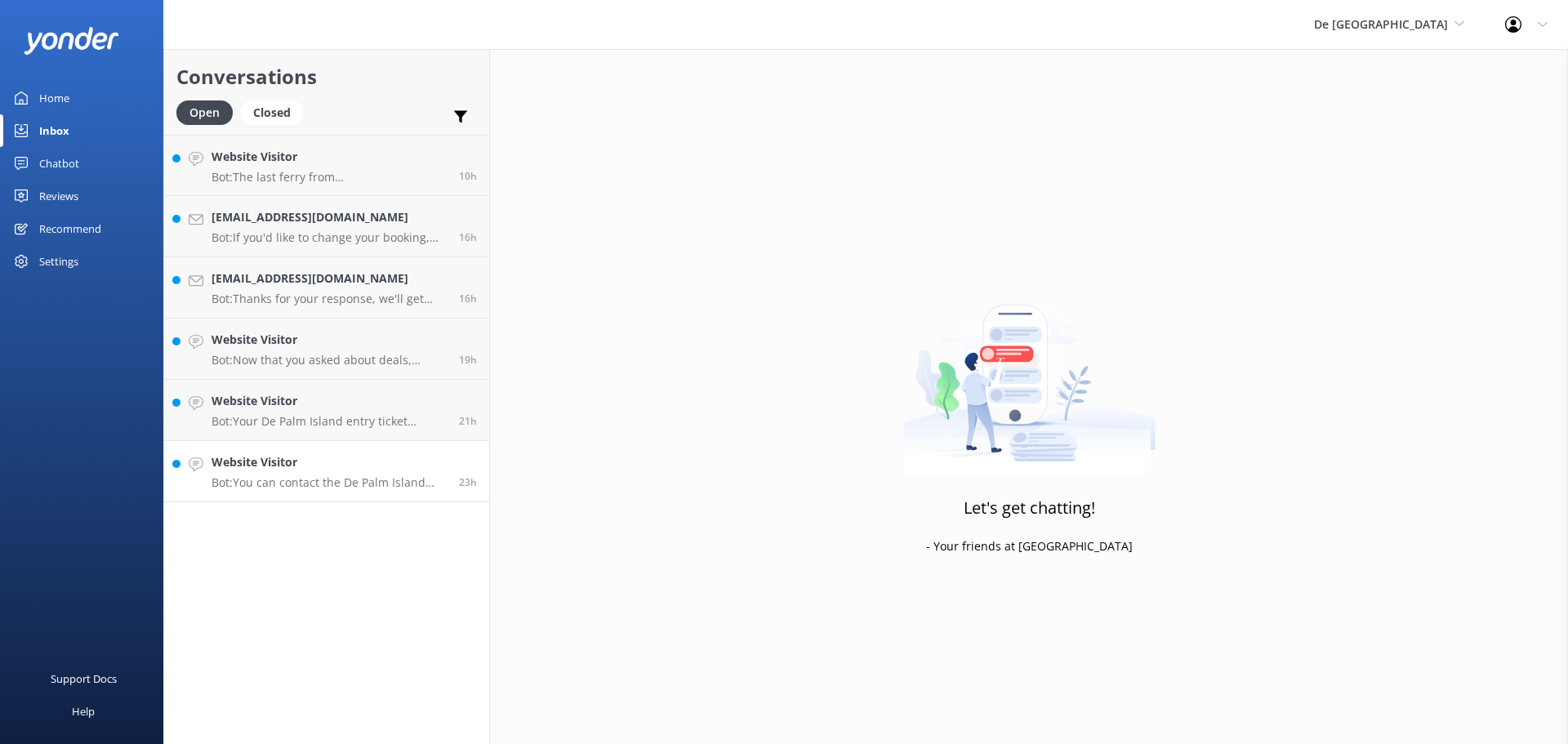
click at [282, 454] on h4 "Website Visitor" at bounding box center [328, 462] width 235 height 18
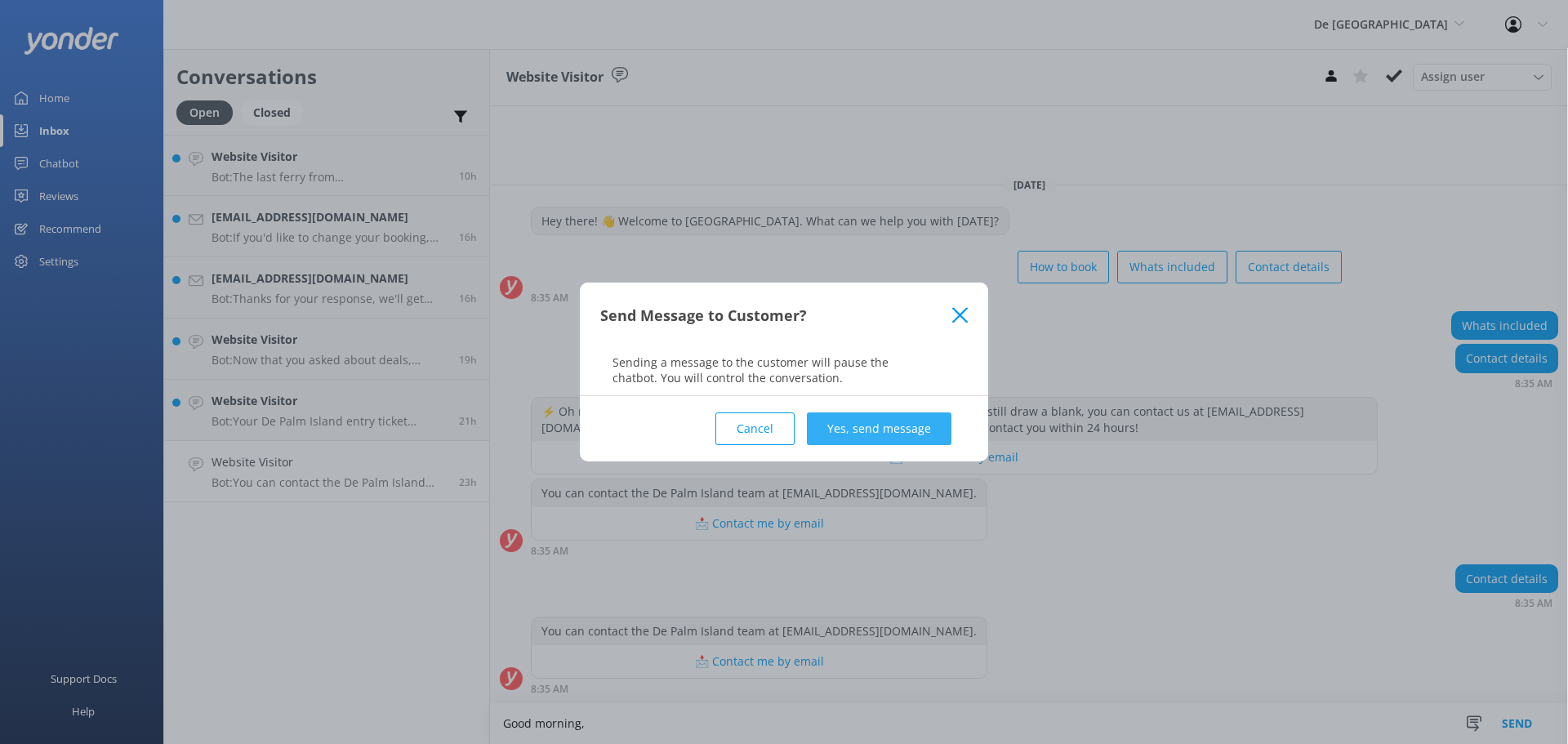
type textarea "Good morning,"
click at [921, 426] on button "Yes, send message" at bounding box center [879, 429] width 144 height 32
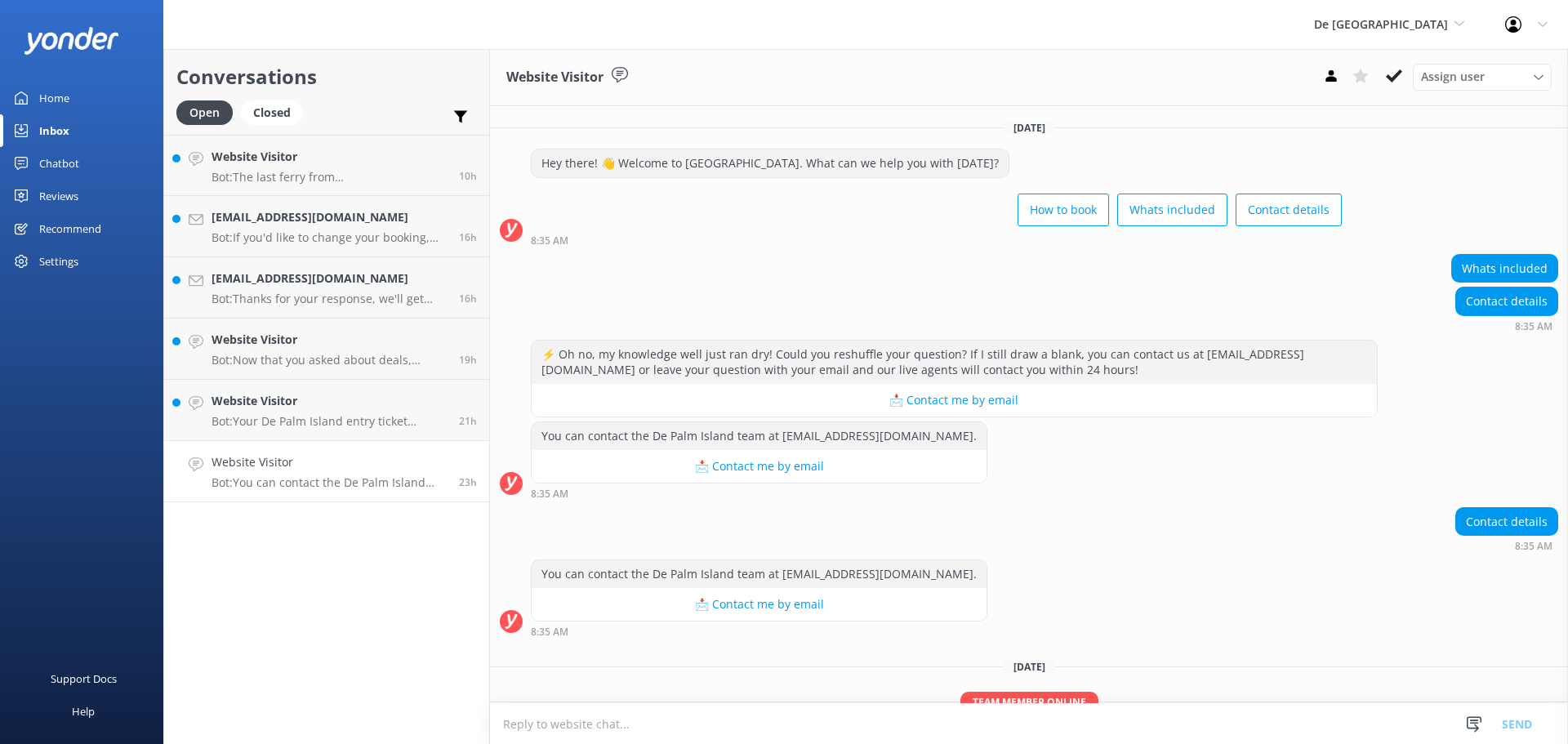
scroll to position [78, 0]
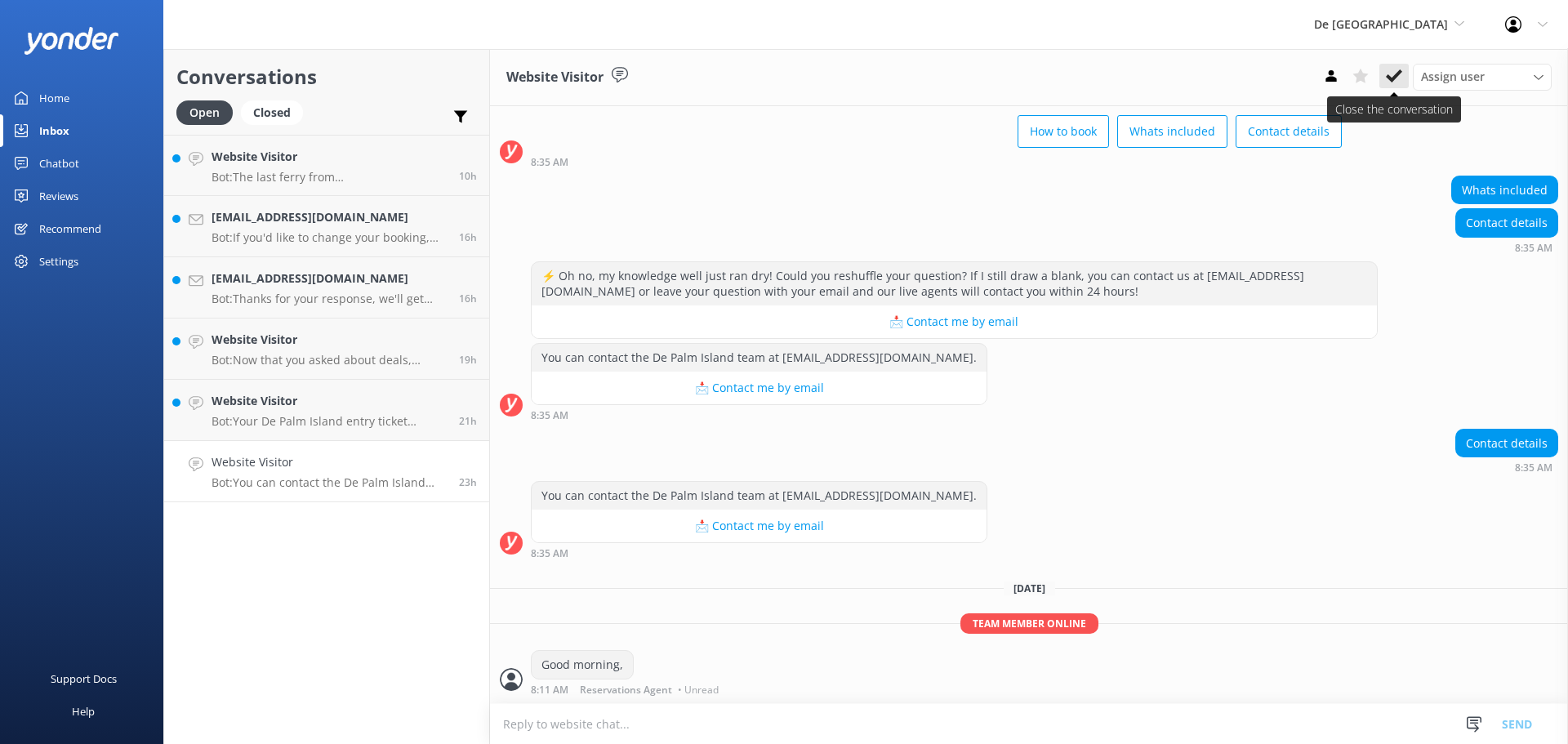
click at [1401, 67] on button at bounding box center [1393, 76] width 30 height 25
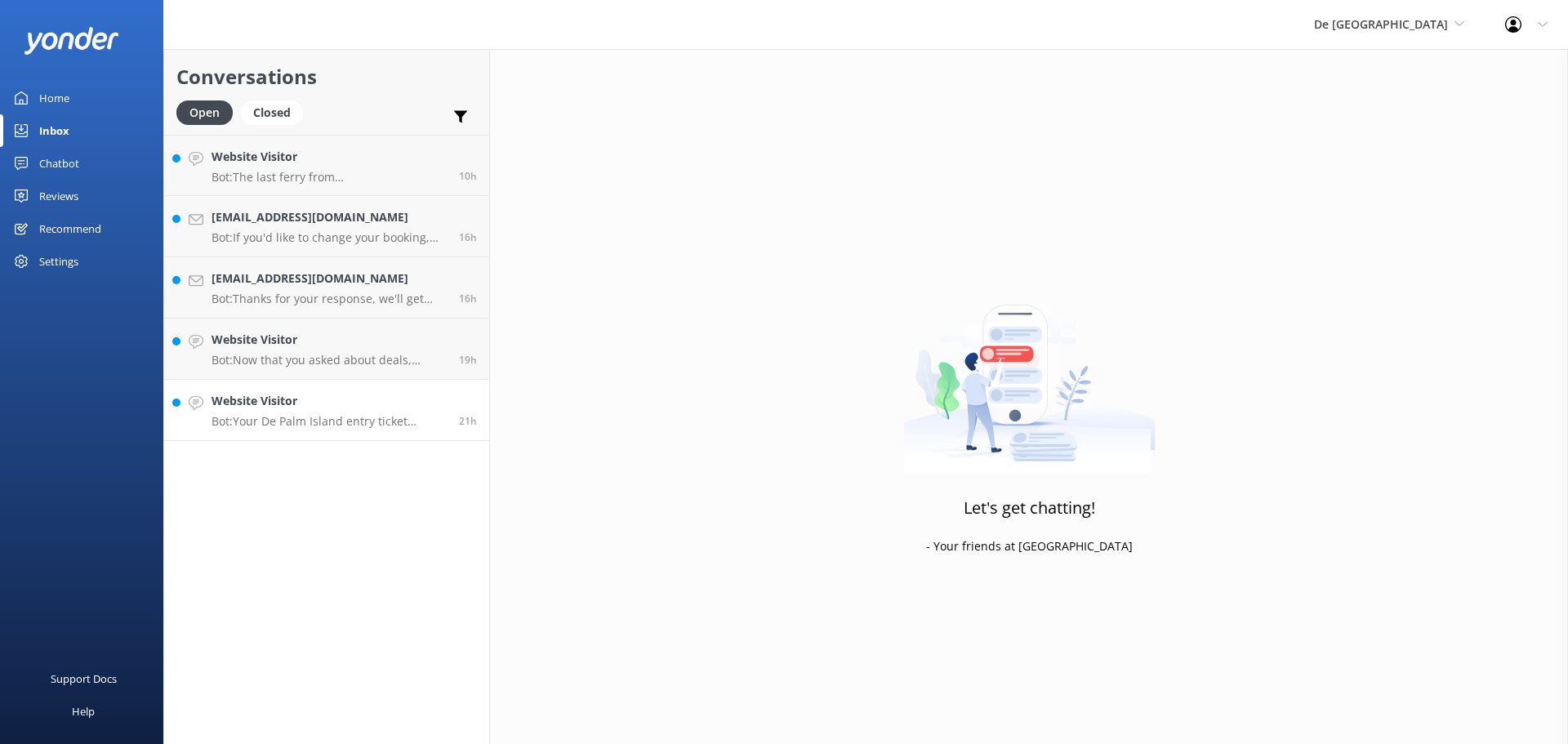
click at [222, 393] on h4 "Website Visitor" at bounding box center [328, 400] width 235 height 18
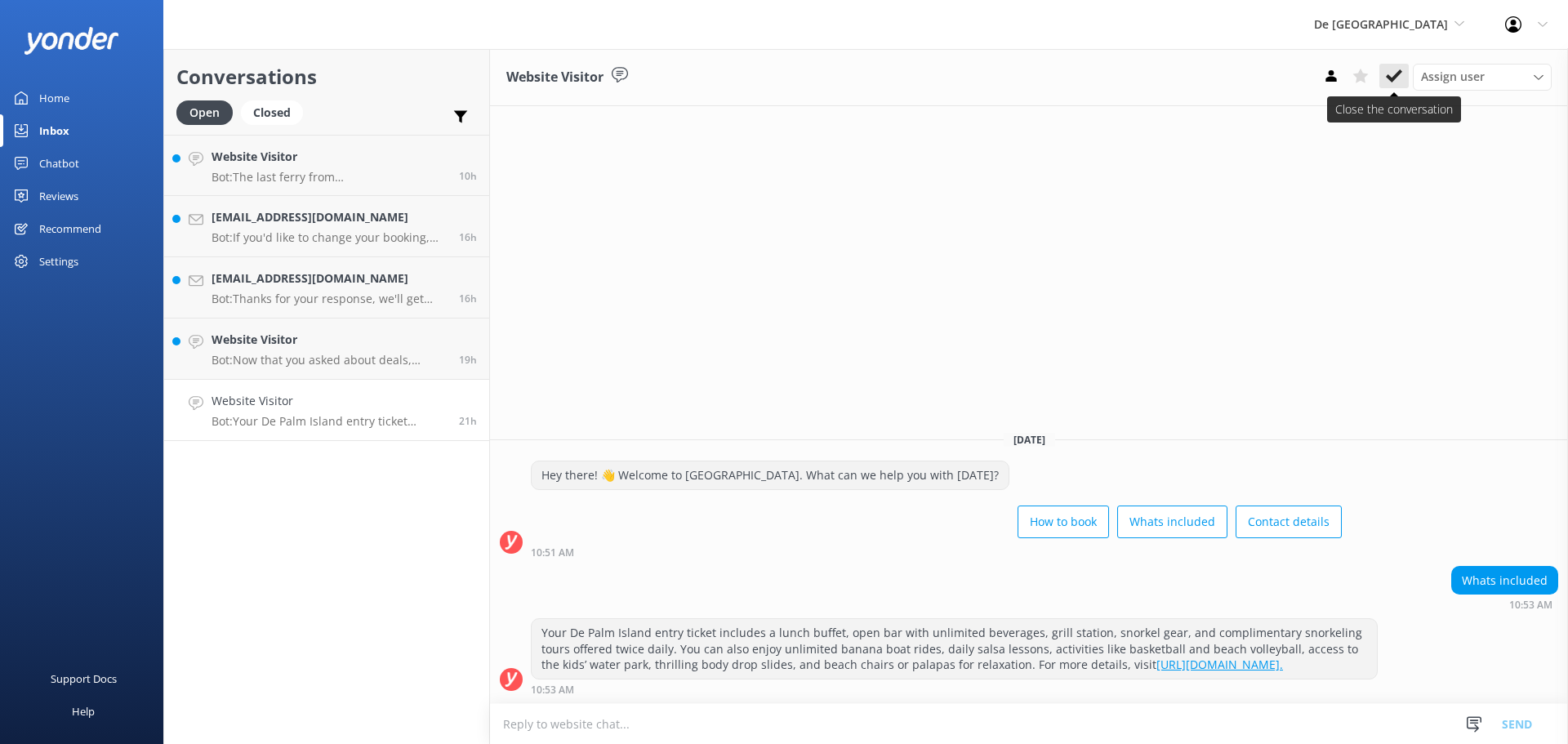
click at [1399, 76] on icon at bounding box center [1393, 75] width 16 height 16
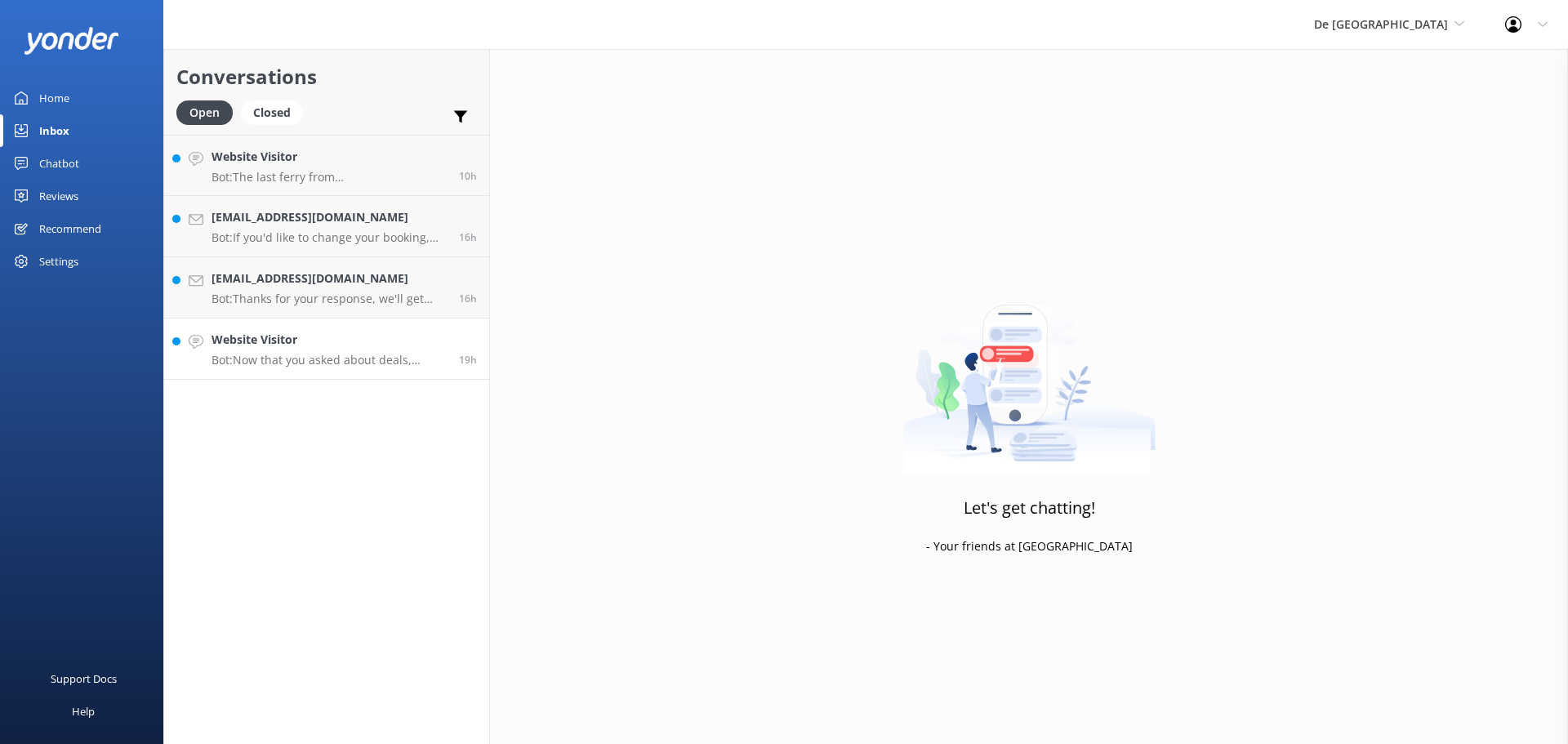
click at [258, 353] on p "Bot: Now that you asked about deals, you're welcome to a 10% discount using the…" at bounding box center [328, 359] width 235 height 14
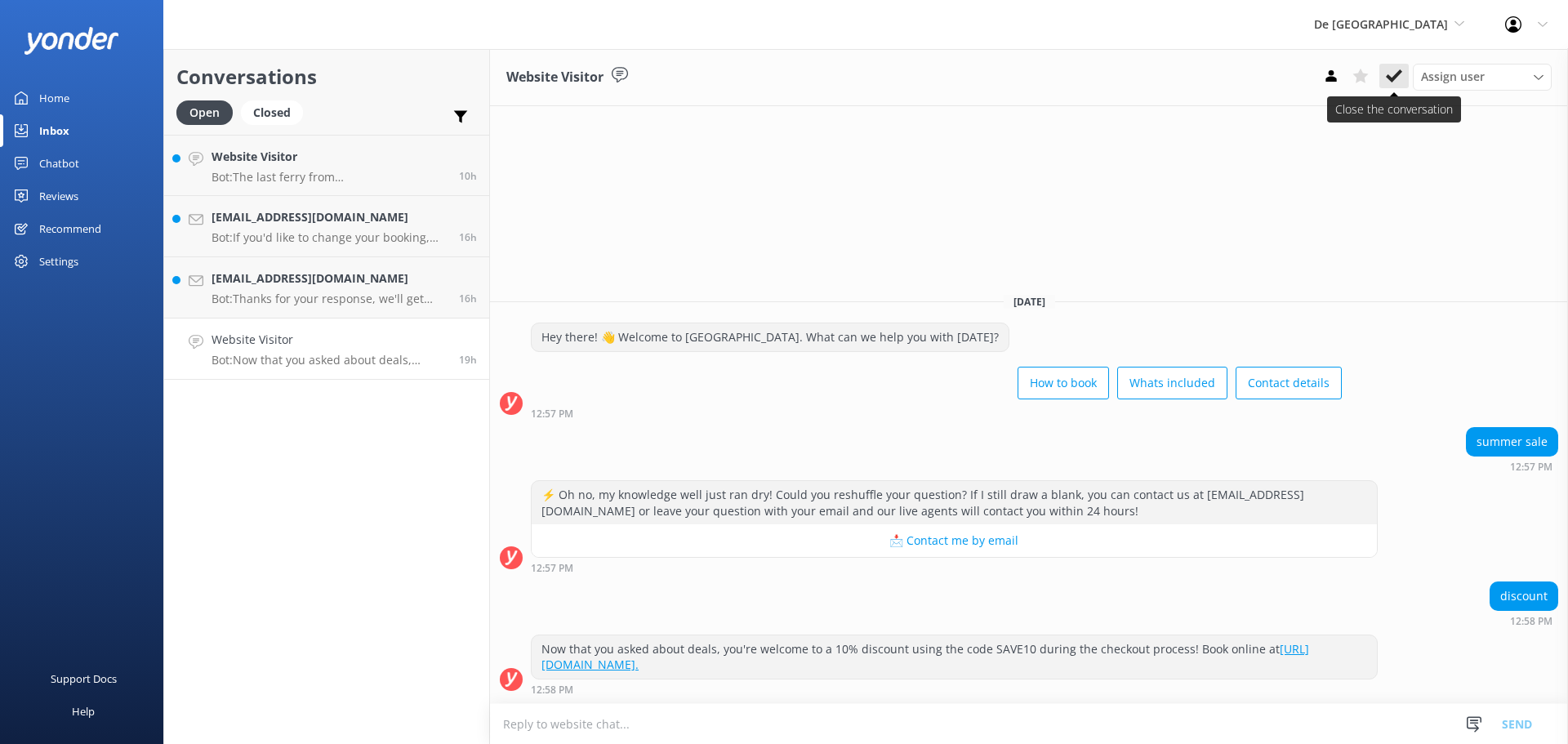
click at [1402, 71] on button at bounding box center [1393, 76] width 30 height 25
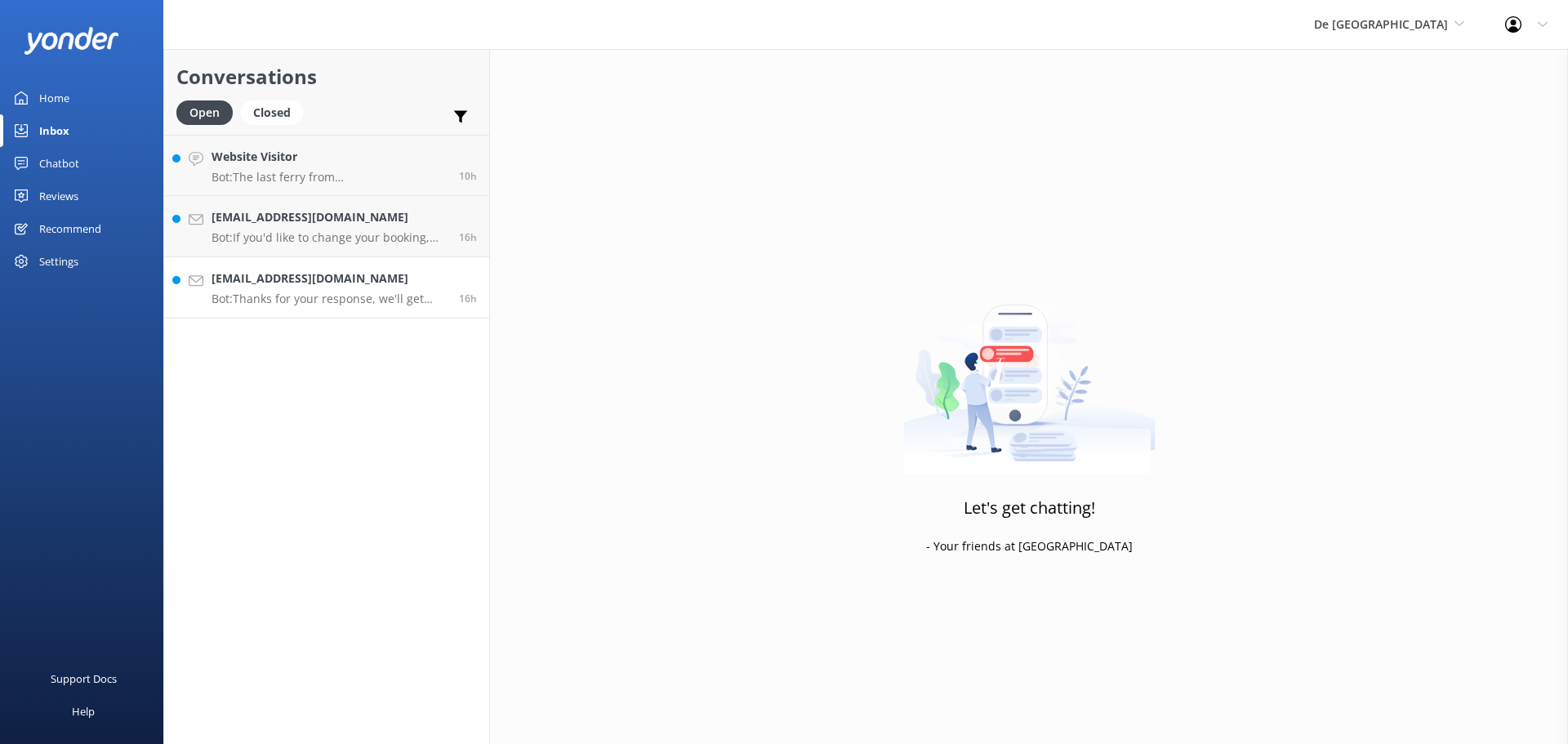
click at [233, 292] on p "Bot: Thanks for your response, we'll get back to you as soon as we can during o…" at bounding box center [328, 298] width 235 height 14
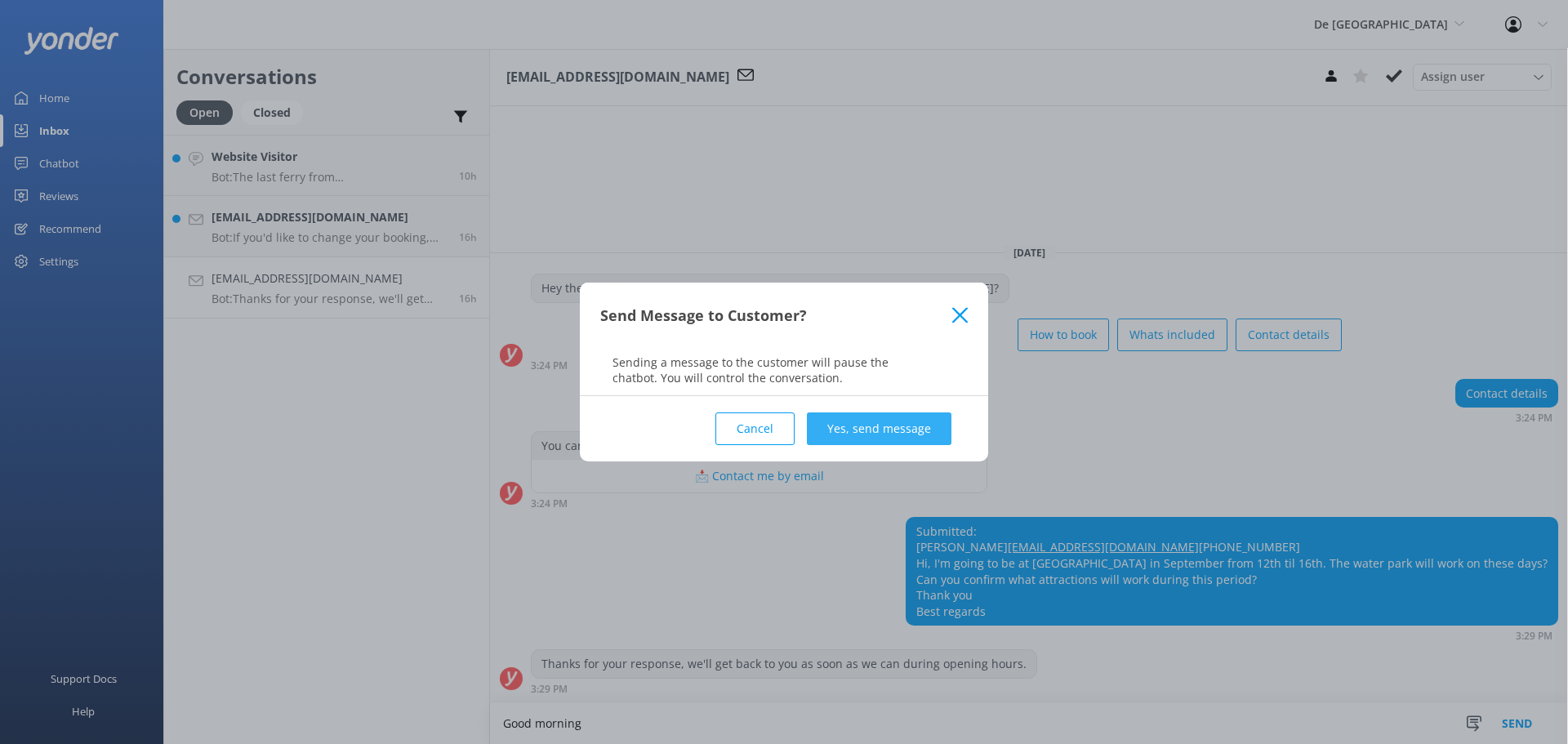
type textarea "Good morning"
click at [942, 432] on button "Yes, send message" at bounding box center [879, 429] width 144 height 32
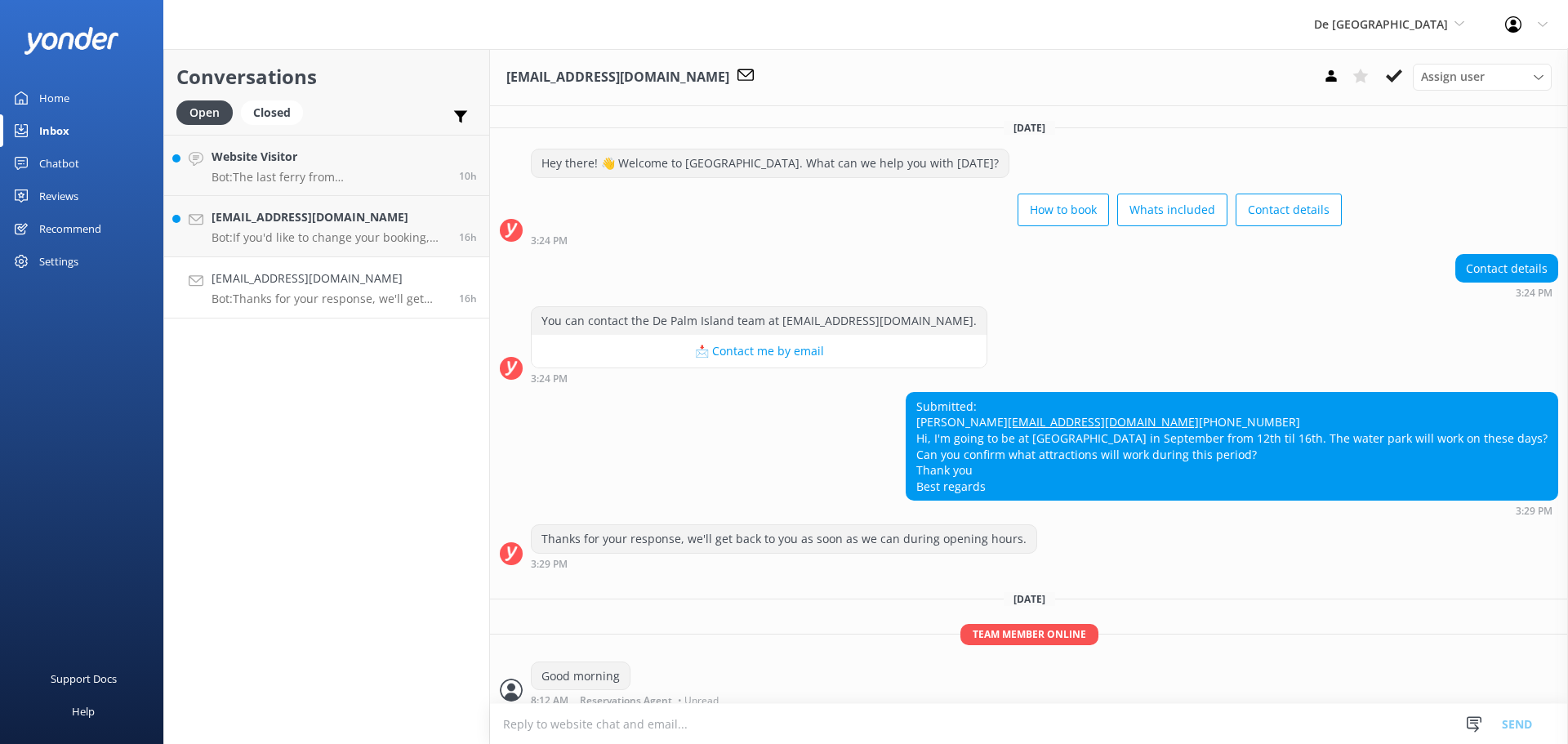
scroll to position [42, 0]
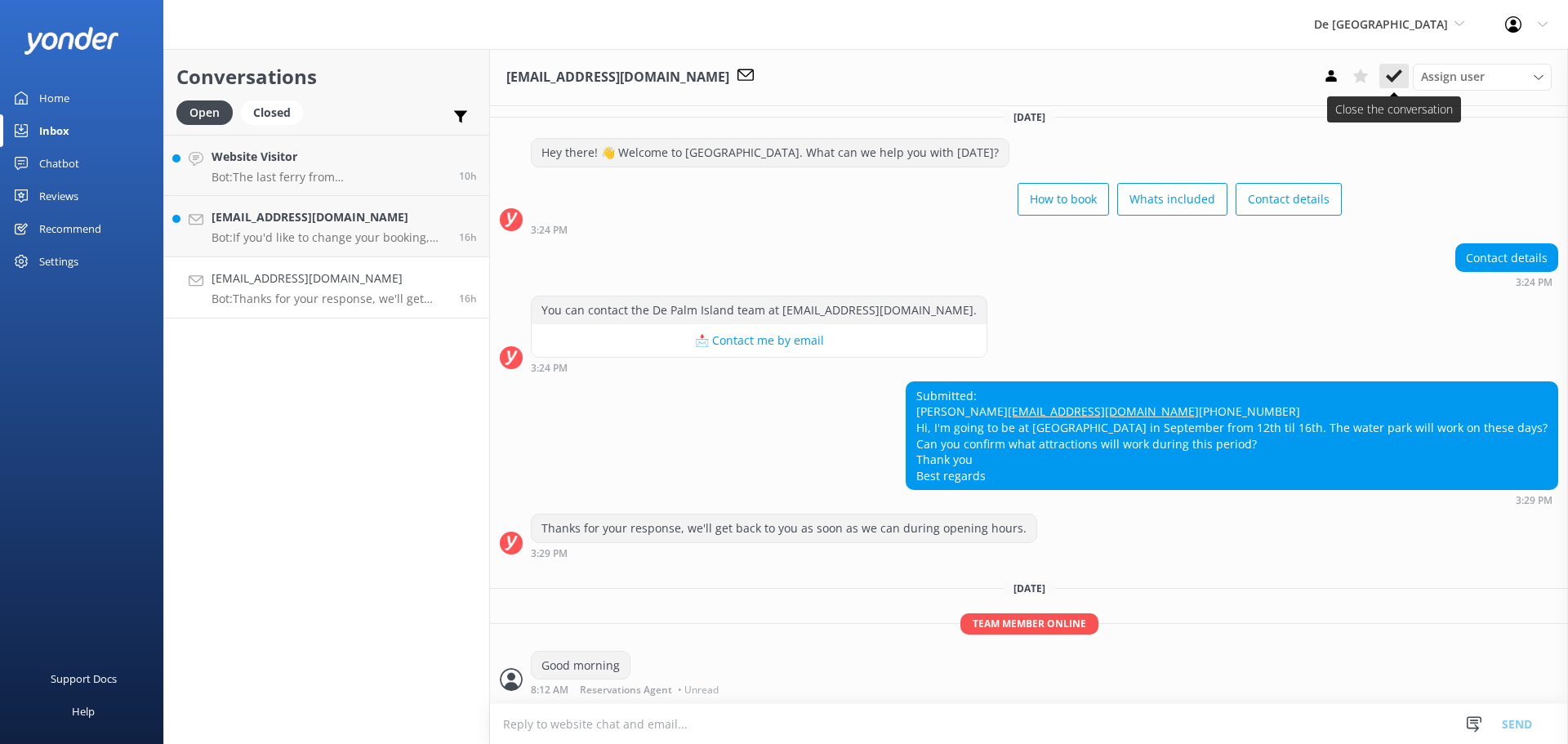
click at [1386, 74] on icon at bounding box center [1393, 75] width 16 height 16
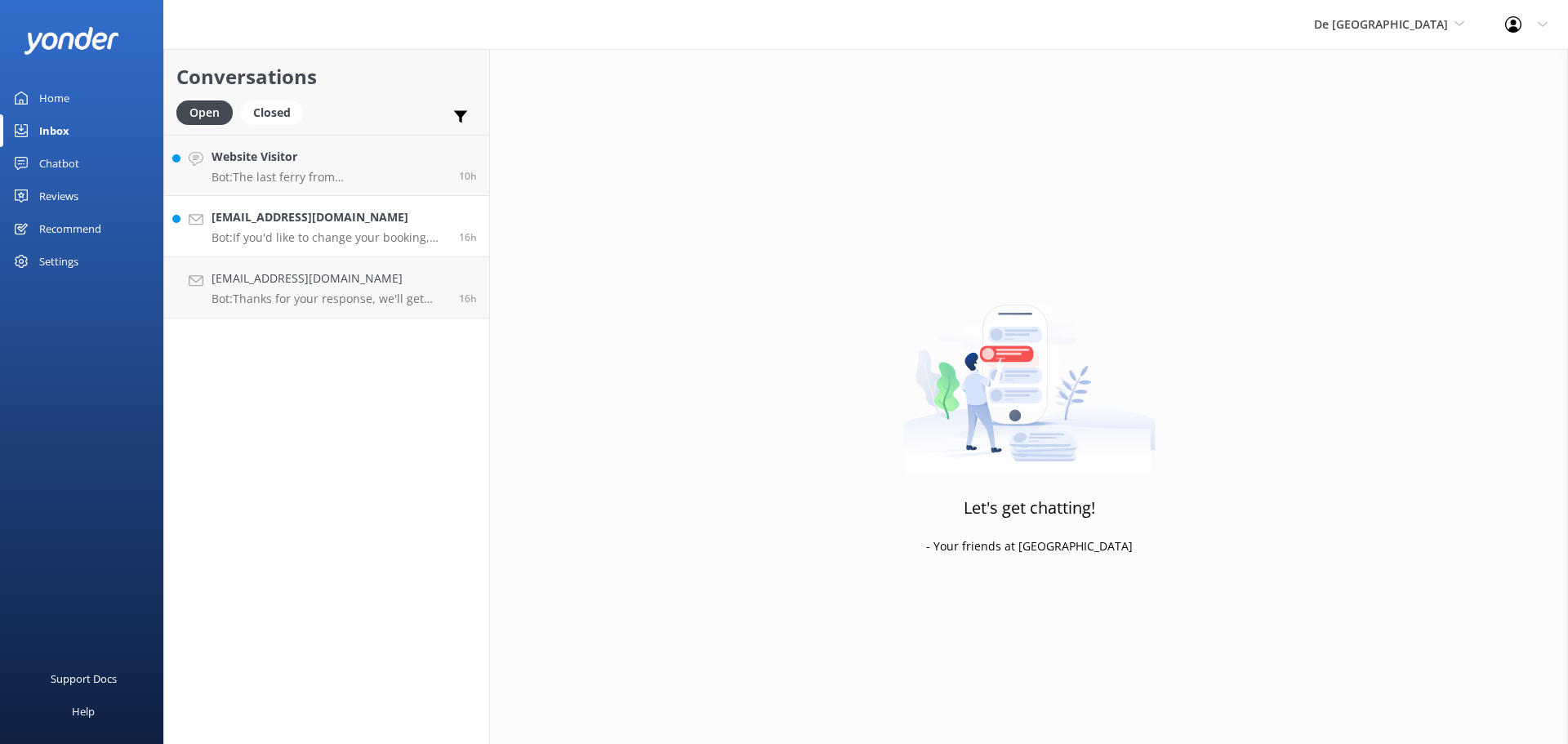
click at [318, 233] on p "Bot: If you'd like to change your booking, please contact the De Palm Island te…" at bounding box center [328, 237] width 235 height 14
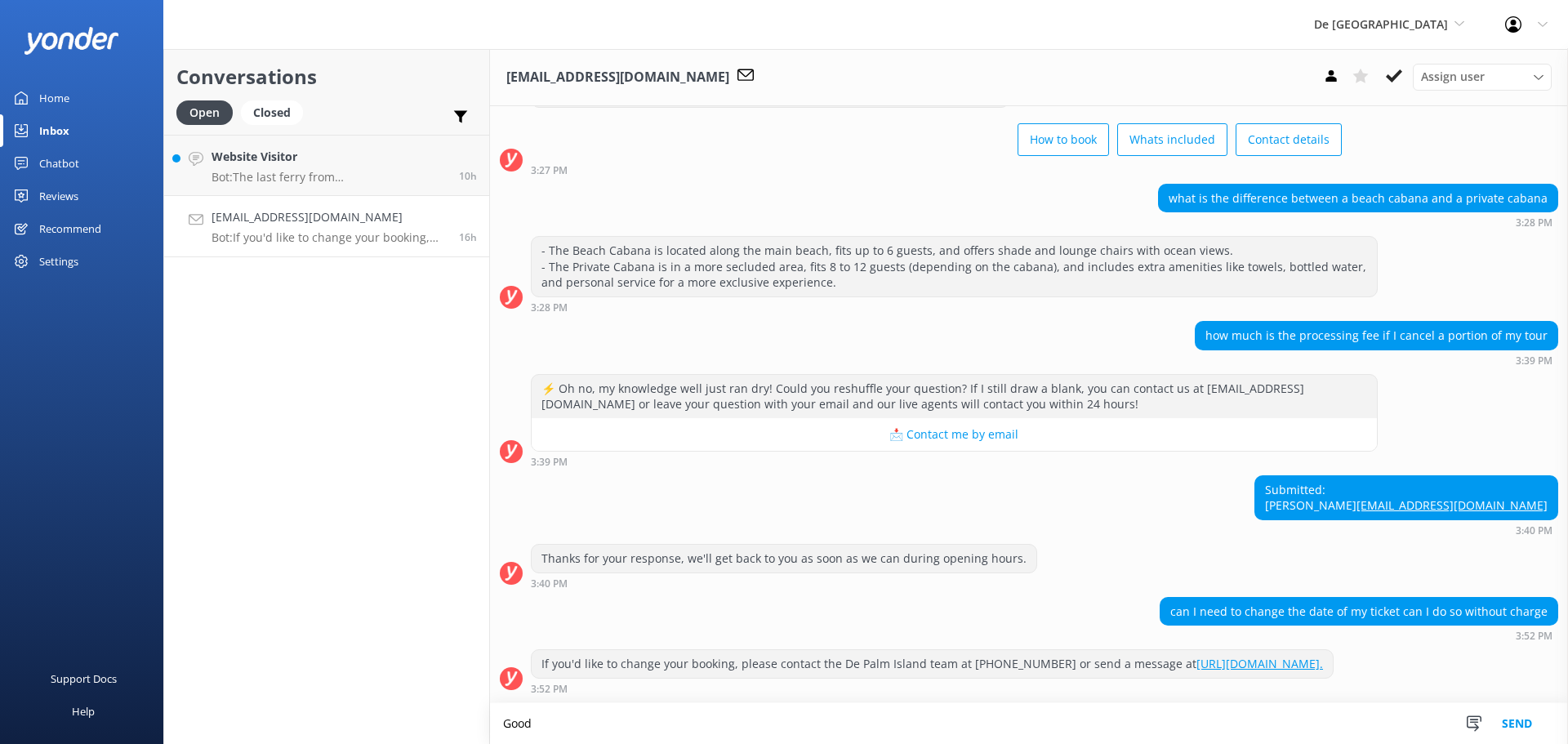
scroll to position [102, 0]
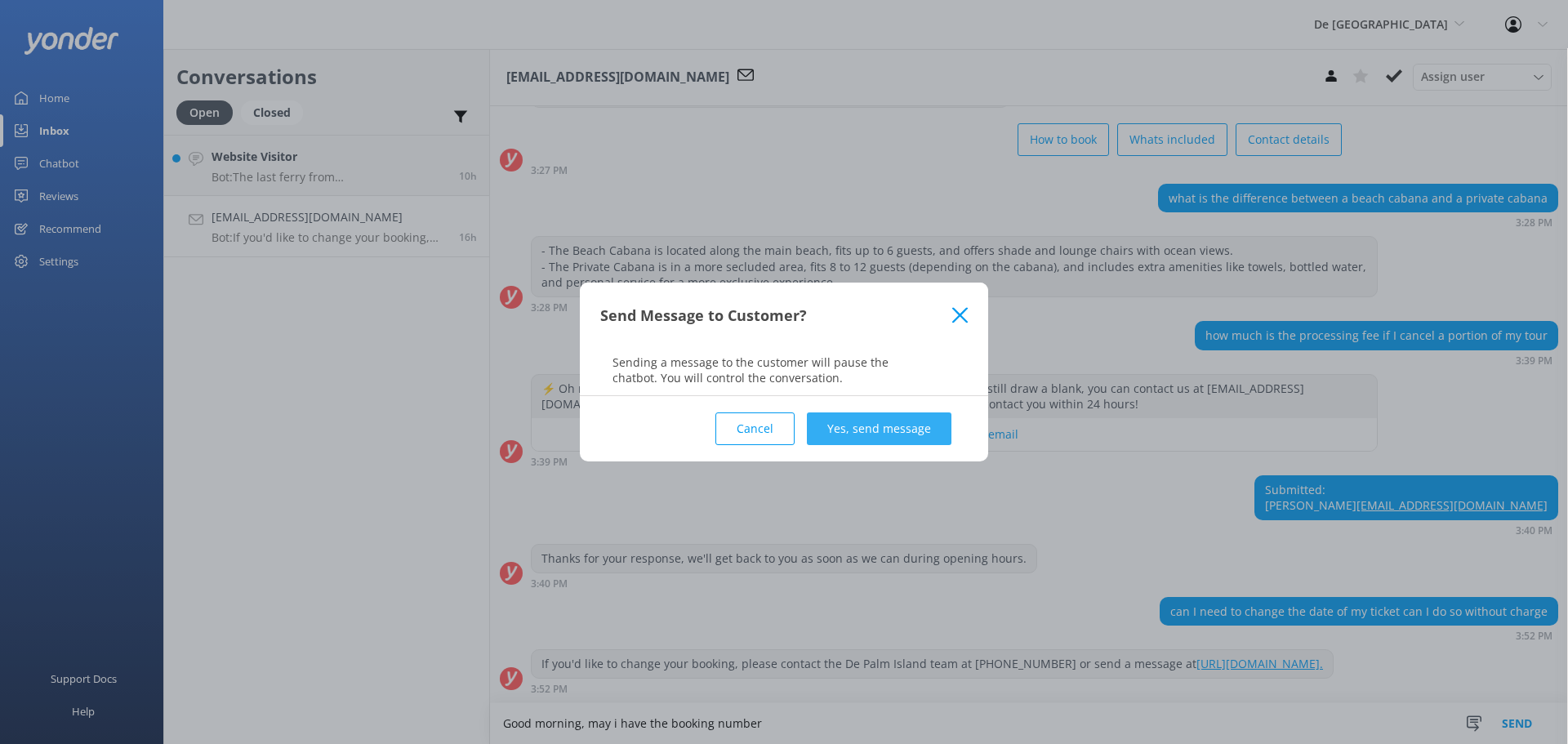
type textarea "Good morning, may i have the booking number"
click at [910, 420] on button "Yes, send message" at bounding box center [879, 429] width 144 height 32
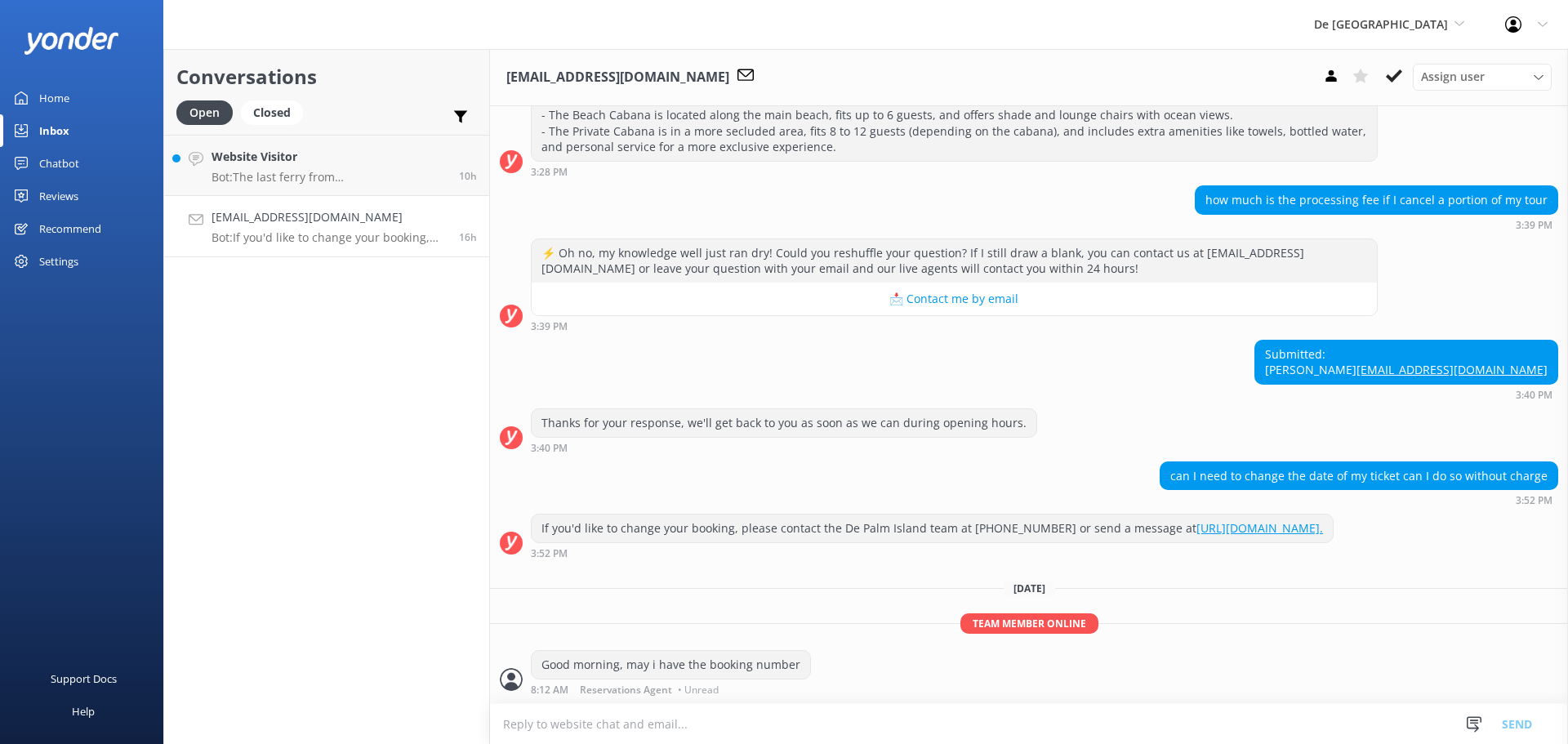
scroll to position [238, 0]
click at [1388, 77] on use at bounding box center [1393, 76] width 16 height 13
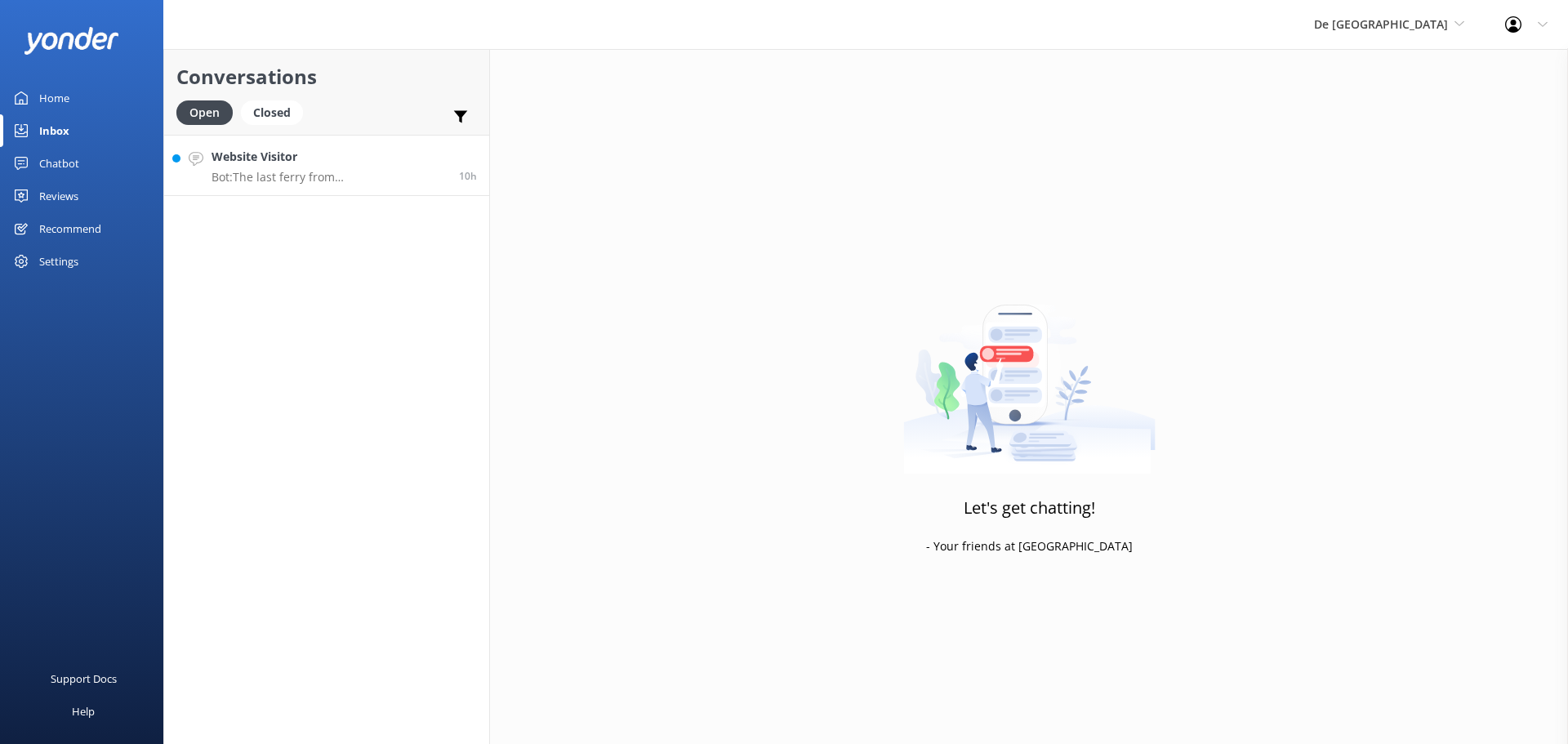
click at [293, 174] on p "Bot: The last ferry from [GEOGRAPHIC_DATA] back to the station departs at 4:45 …" at bounding box center [328, 177] width 235 height 14
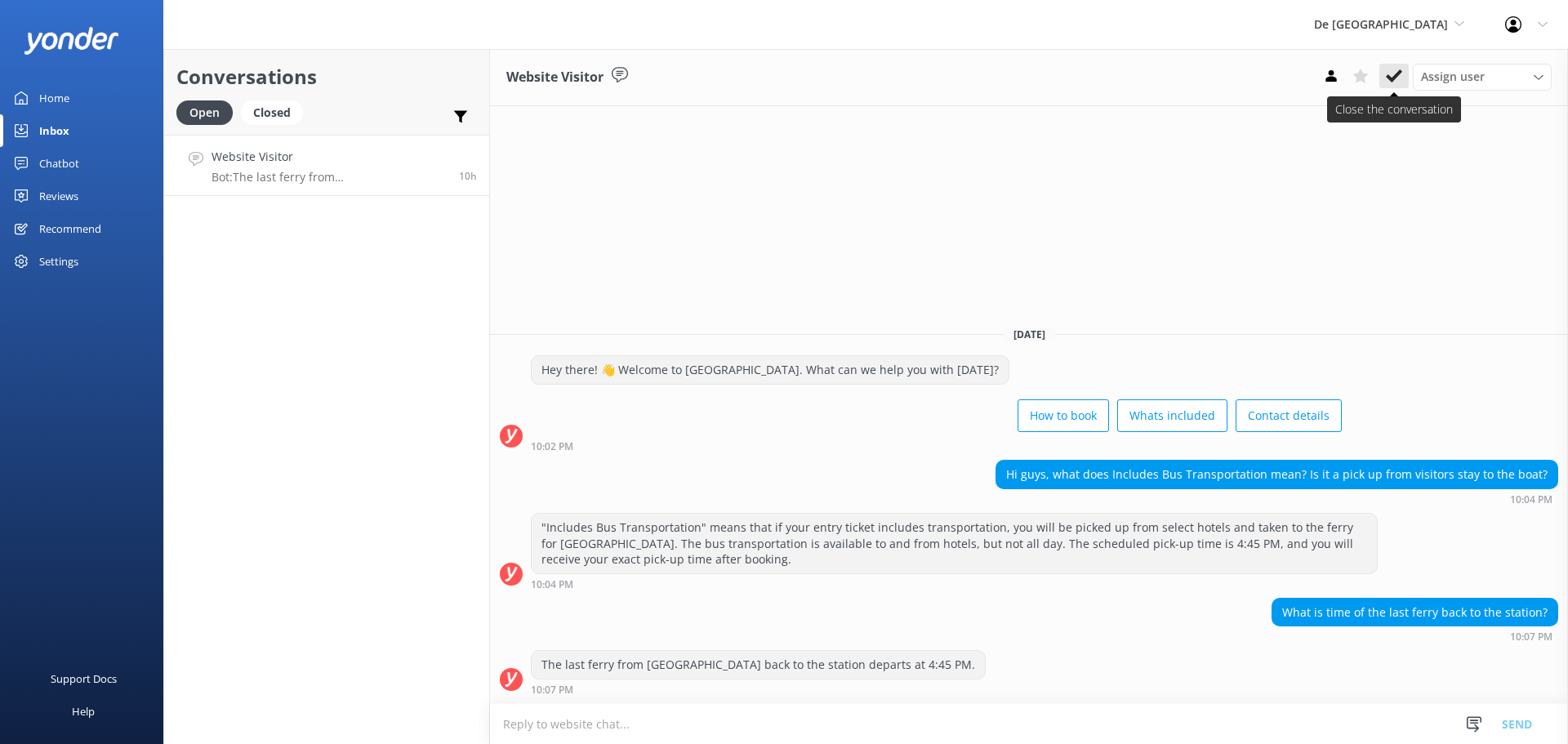
click at [1396, 66] on button at bounding box center [1393, 76] width 30 height 25
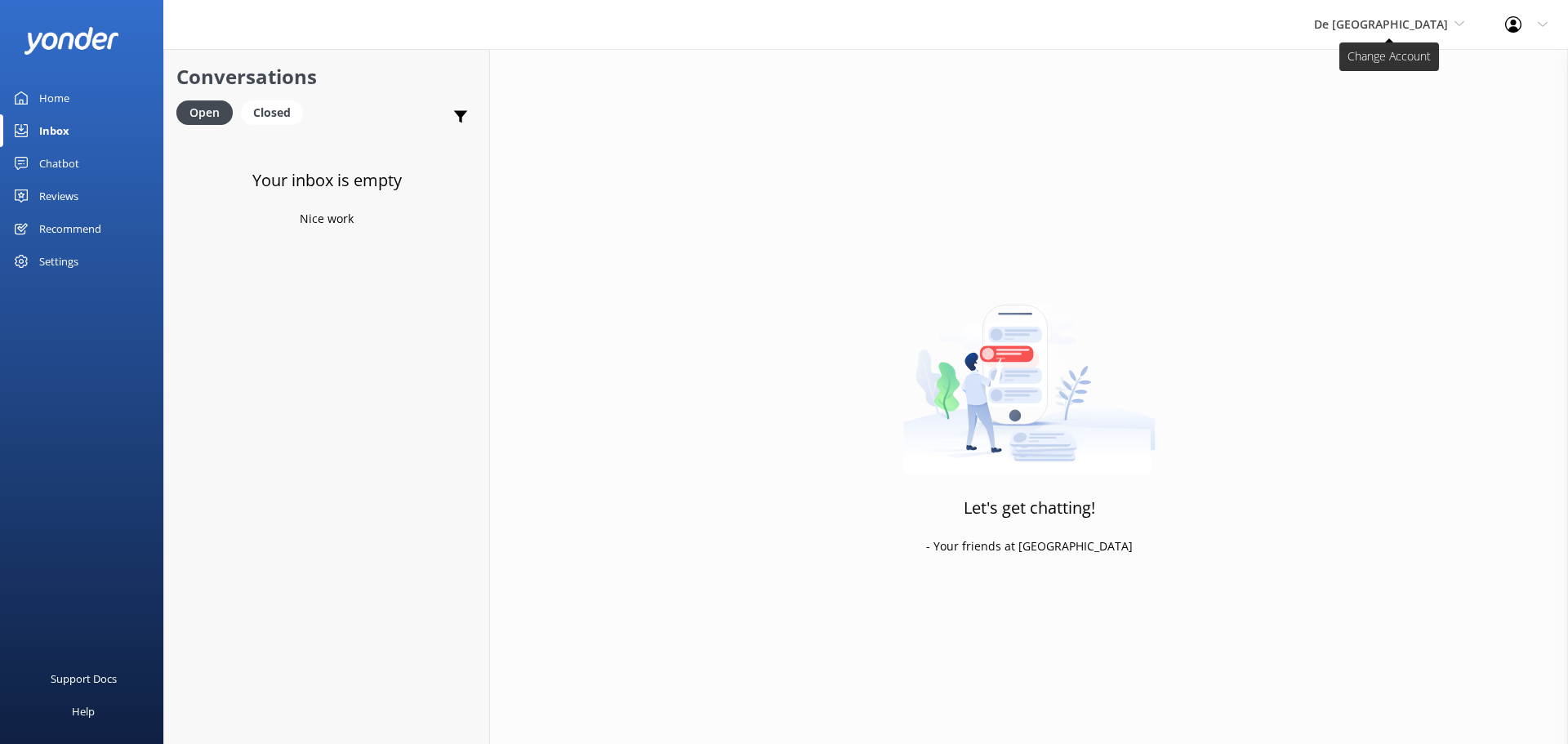
click at [1414, 24] on span "De [GEOGRAPHIC_DATA]" at bounding box center [1381, 24] width 134 height 15
click at [1409, 103] on link "Aruba's Activities Expert" at bounding box center [1374, 107] width 163 height 39
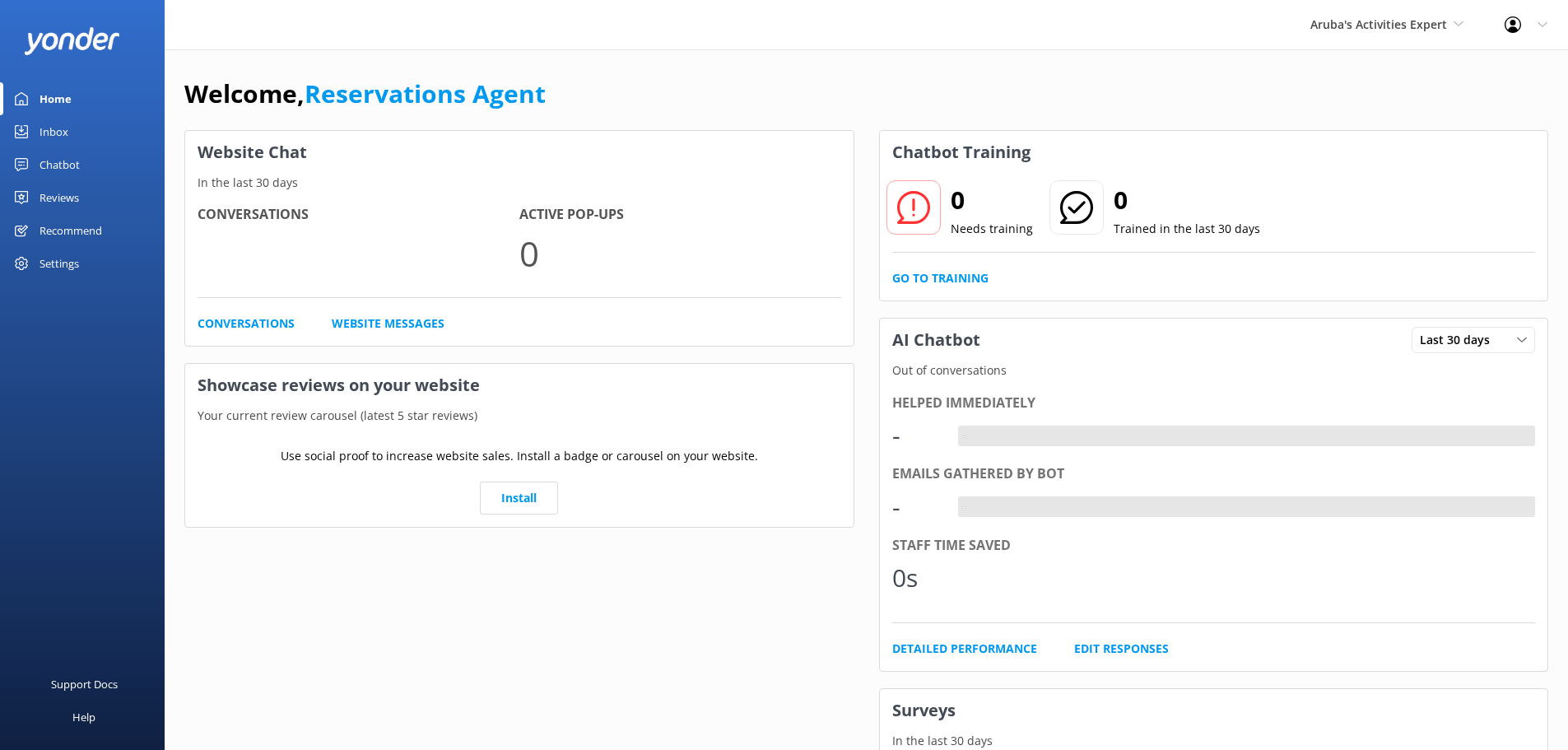
click at [76, 120] on link "Inbox" at bounding box center [82, 132] width 165 height 33
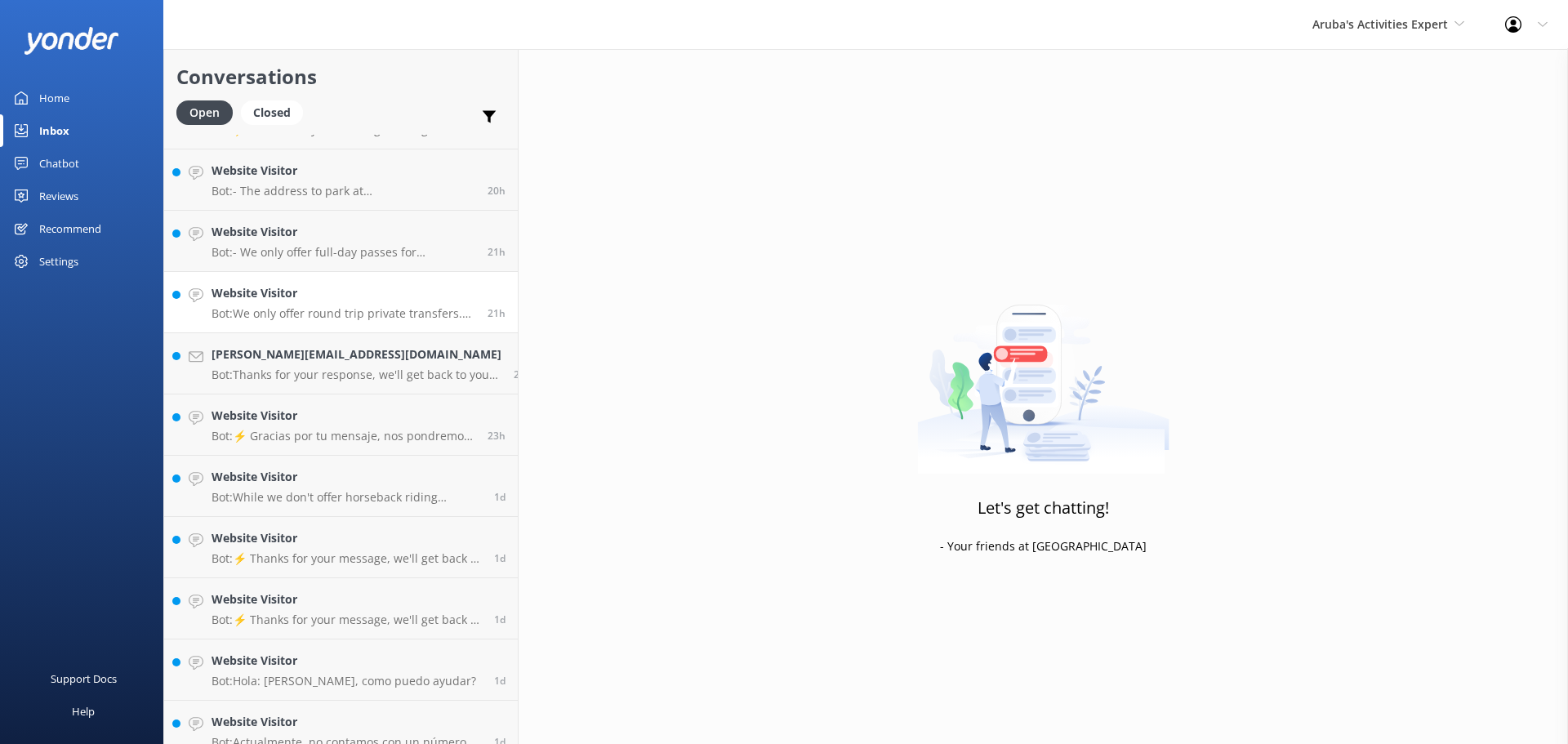
scroll to position [738, 0]
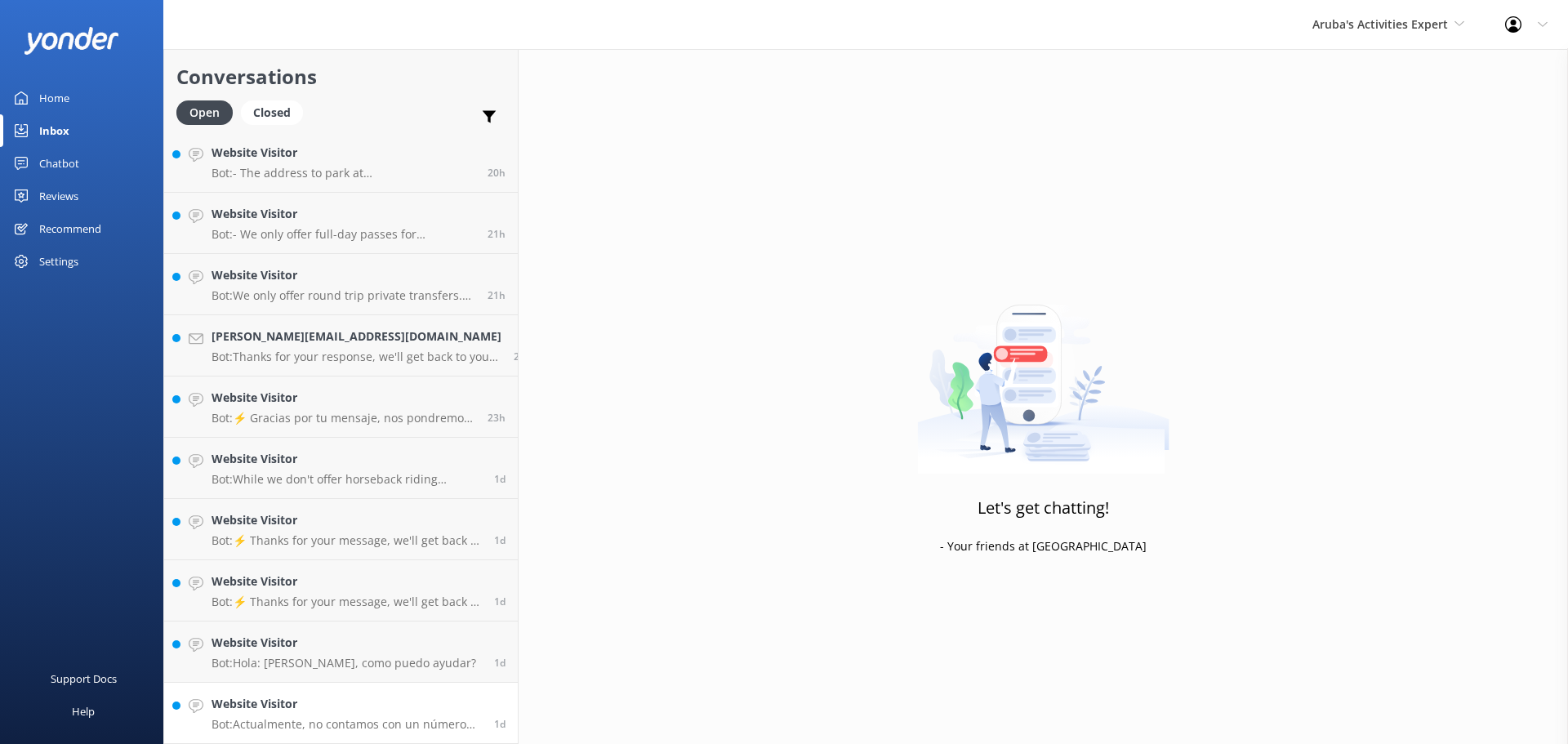
click at [292, 692] on link "Website Visitor Bot: Actualmente, no contamos con un número de WhatsApp. Por fa…" at bounding box center [341, 713] width 353 height 61
